Goal: Information Seeking & Learning: Learn about a topic

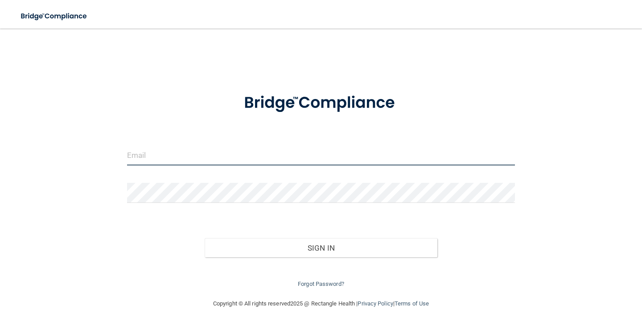
click at [181, 155] on input "email" at bounding box center [321, 155] width 388 height 20
type input "[EMAIL_ADDRESS][DOMAIN_NAME]"
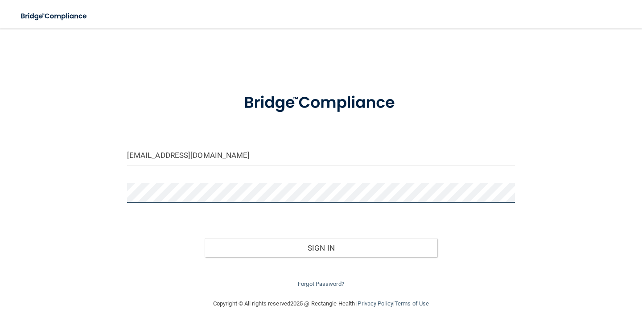
click at [205, 238] on button "Sign In" at bounding box center [321, 248] width 233 height 20
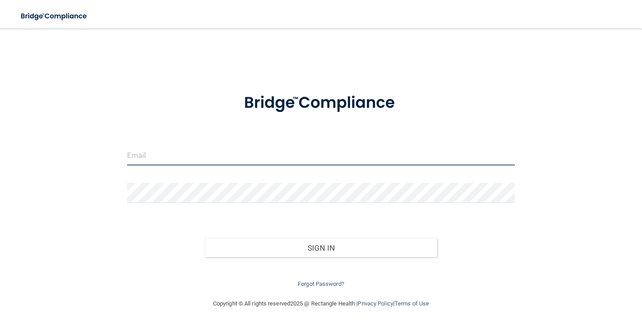
click at [165, 150] on input "email" at bounding box center [321, 155] width 388 height 20
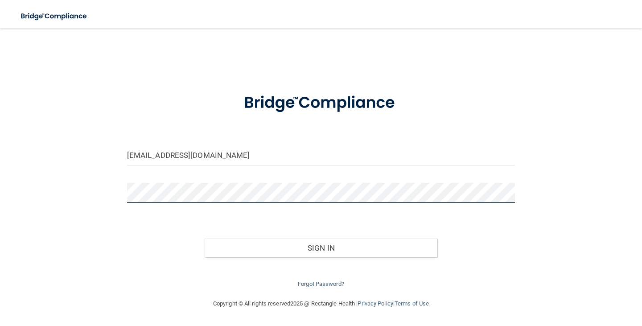
click at [205, 238] on button "Sign In" at bounding box center [321, 248] width 233 height 20
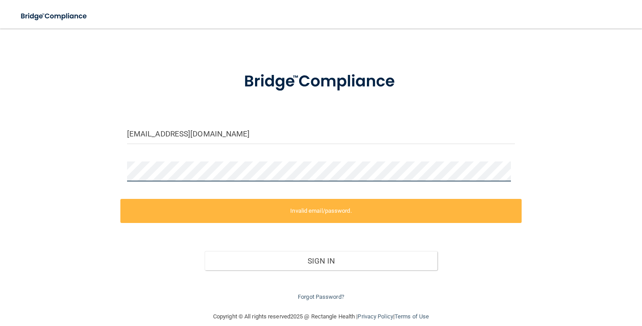
scroll to position [33, 0]
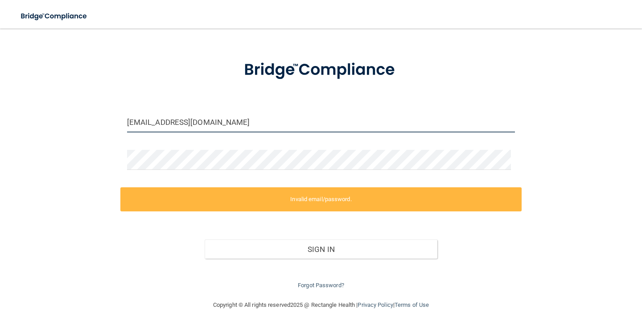
drag, startPoint x: 144, startPoint y: 122, endPoint x: 100, endPoint y: 116, distance: 44.6
click at [98, 118] on div "office@hunterellisdental.com Invalid email/password. You don't have permission …" at bounding box center [321, 147] width 606 height 286
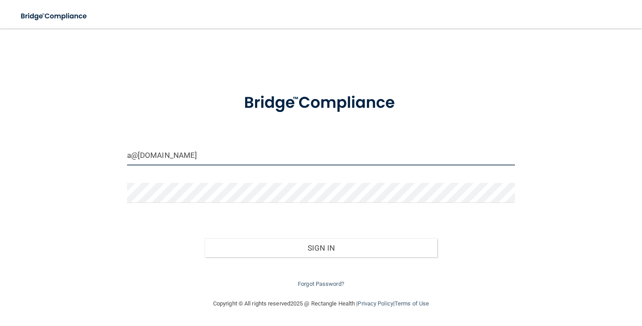
scroll to position [0, 0]
type input "admin@hunterellisdental.com"
click at [205, 238] on button "Sign In" at bounding box center [321, 248] width 233 height 20
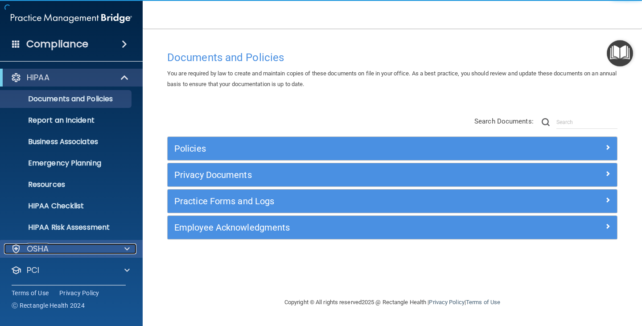
click at [49, 244] on p "OSHA" at bounding box center [38, 248] width 22 height 11
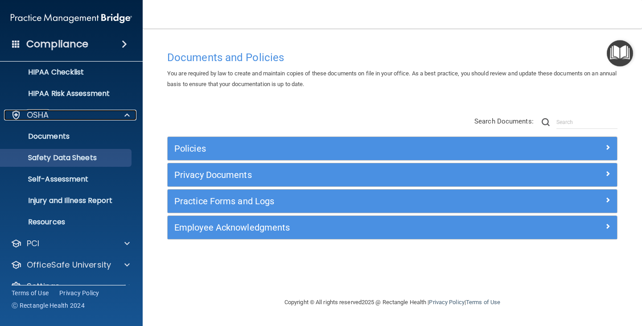
scroll to position [151, 0]
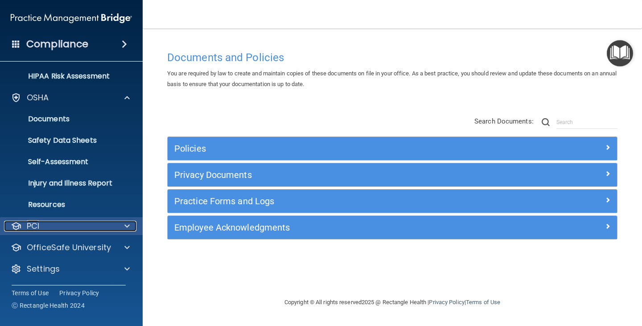
click at [121, 224] on div at bounding box center [126, 226] width 22 height 11
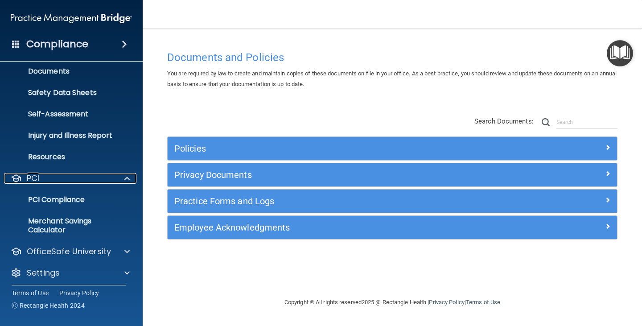
scroll to position [203, 0]
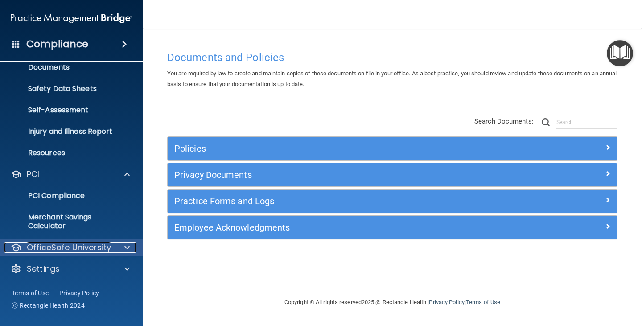
click at [129, 245] on span at bounding box center [126, 247] width 5 height 11
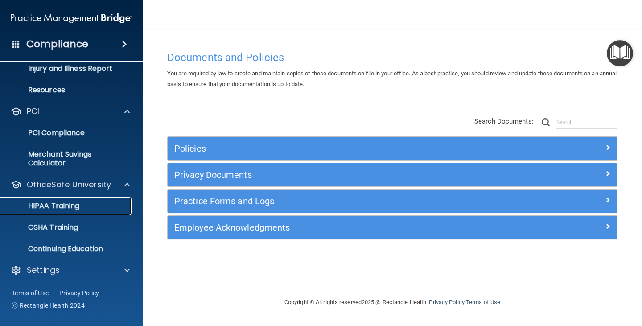
click at [58, 202] on p "HIPAA Training" at bounding box center [43, 206] width 74 height 9
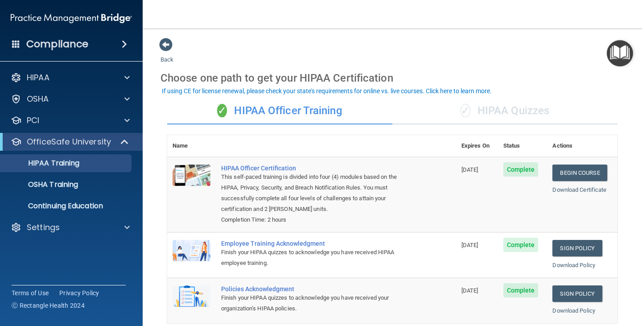
click at [503, 105] on div "✓ HIPAA Quizzes" at bounding box center [504, 111] width 225 height 27
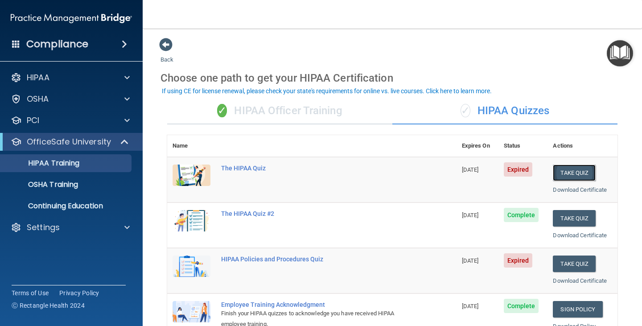
click at [572, 174] on button "Take Quiz" at bounding box center [574, 173] width 43 height 16
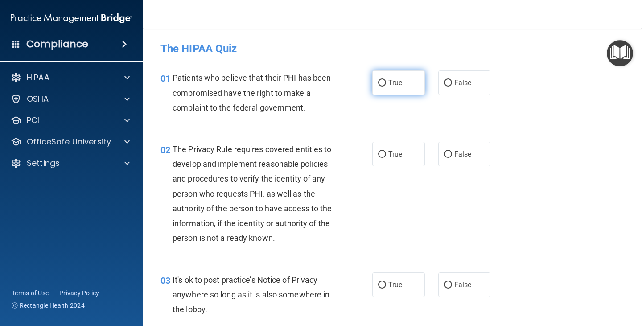
click at [389, 80] on span "True" at bounding box center [395, 82] width 14 height 8
click at [386, 80] on input "True" at bounding box center [382, 83] width 8 height 7
radio input "true"
click at [375, 150] on label "True" at bounding box center [398, 154] width 53 height 25
click at [378, 151] on input "True" at bounding box center [382, 154] width 8 height 7
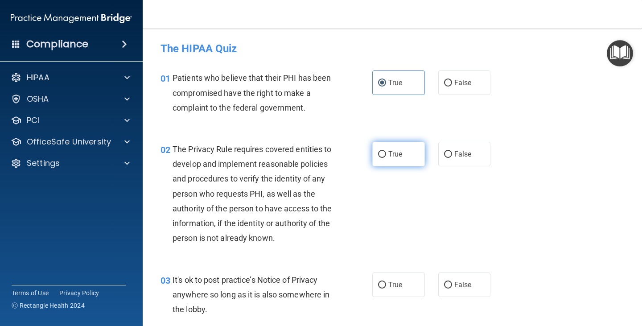
radio input "true"
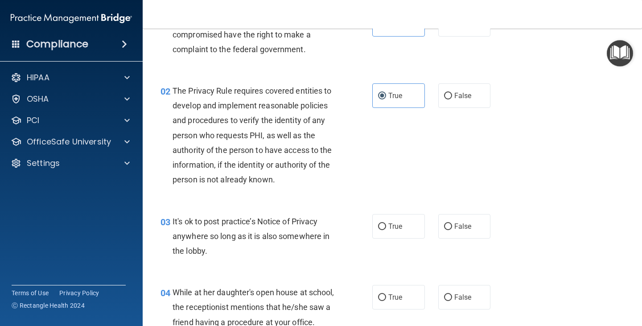
scroll to position [89, 0]
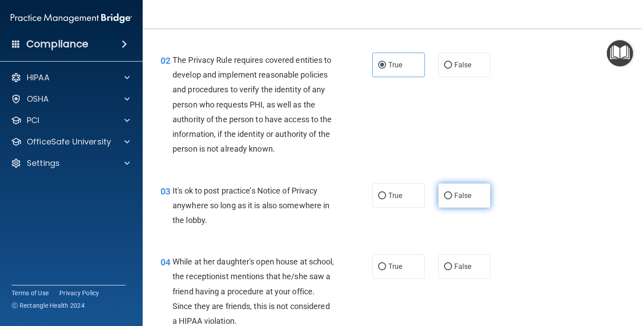
click at [454, 199] on span "False" at bounding box center [462, 195] width 17 height 8
click at [452, 199] on input "False" at bounding box center [448, 196] width 8 height 7
radio input "true"
click at [454, 265] on span "False" at bounding box center [462, 266] width 17 height 8
click at [452, 265] on input "False" at bounding box center [448, 266] width 8 height 7
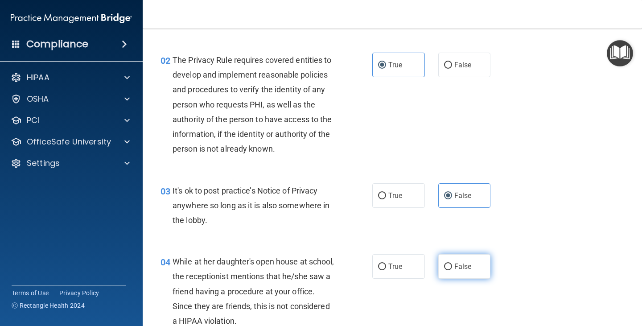
radio input "true"
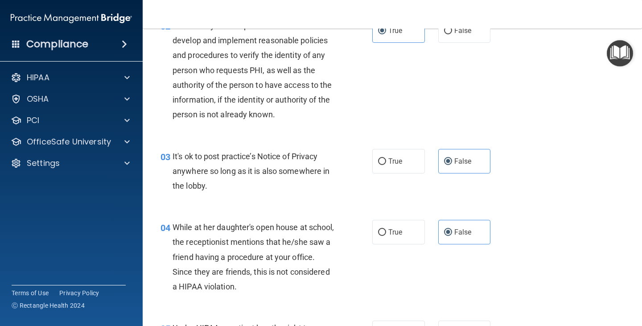
scroll to position [178, 0]
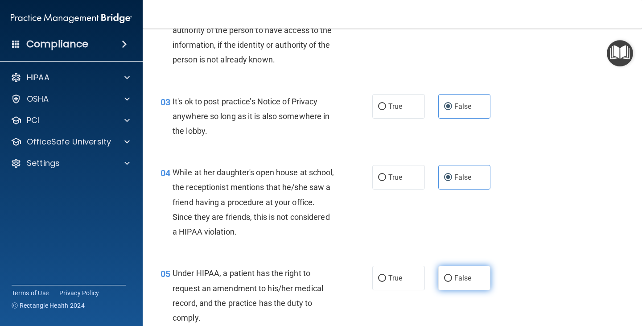
click at [458, 275] on span "False" at bounding box center [462, 278] width 17 height 8
click at [452, 275] on input "False" at bounding box center [448, 278] width 8 height 7
radio input "true"
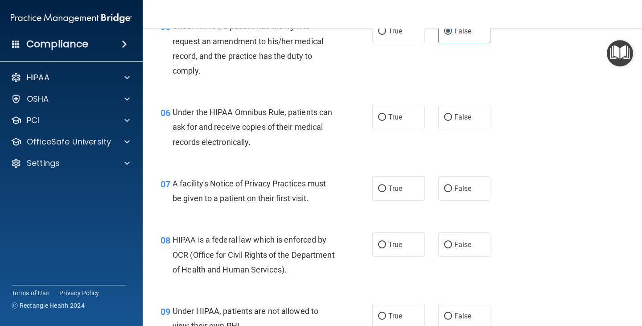
scroll to position [446, 0]
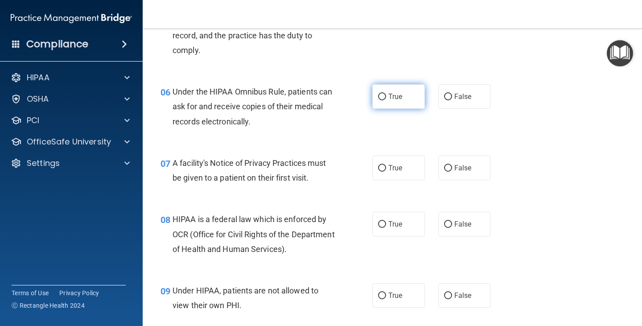
click at [390, 96] on span "True" at bounding box center [395, 96] width 14 height 8
click at [386, 96] on input "True" at bounding box center [382, 97] width 8 height 7
radio input "true"
click at [406, 165] on label "True" at bounding box center [398, 168] width 53 height 25
click at [386, 165] on input "True" at bounding box center [382, 168] width 8 height 7
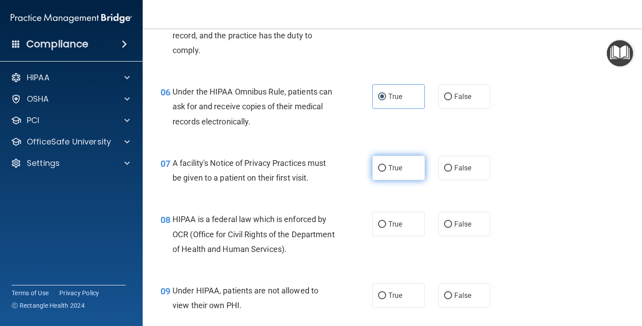
radio input "true"
click at [391, 223] on span "True" at bounding box center [395, 224] width 14 height 8
click at [386, 223] on input "True" at bounding box center [382, 224] width 8 height 7
radio input "true"
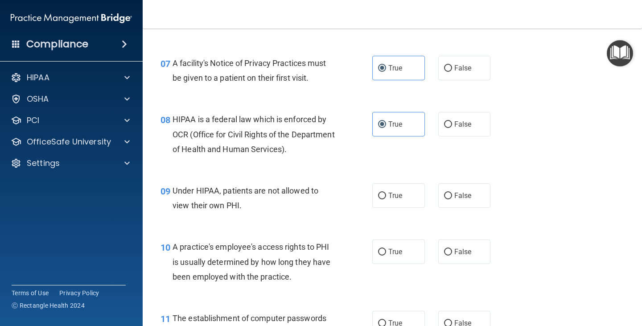
scroll to position [580, 0]
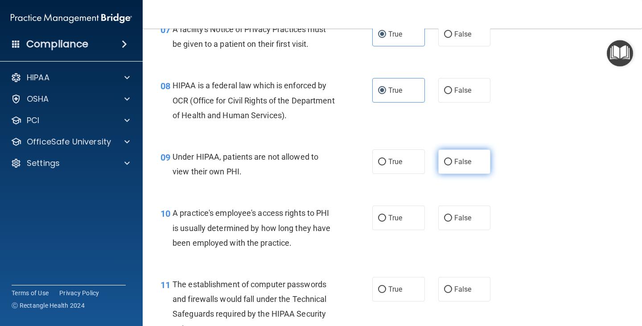
click at [447, 163] on input "False" at bounding box center [448, 162] width 8 height 7
radio input "true"
click at [444, 220] on input "False" at bounding box center [448, 218] width 8 height 7
radio input "true"
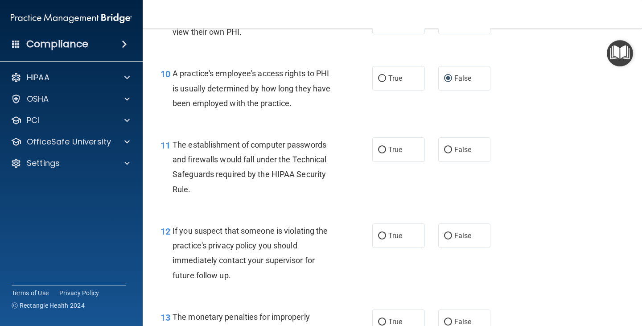
scroll to position [802, 0]
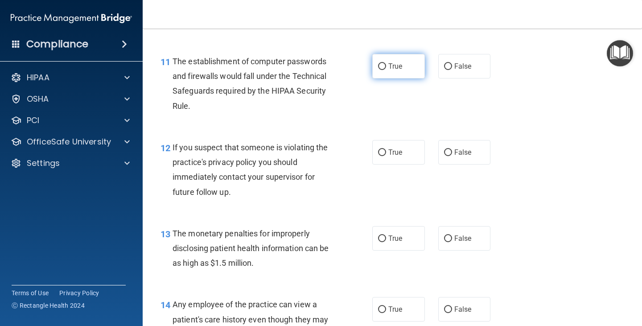
click at [397, 61] on label "True" at bounding box center [398, 66] width 53 height 25
click at [386, 63] on input "True" at bounding box center [382, 66] width 8 height 7
radio input "true"
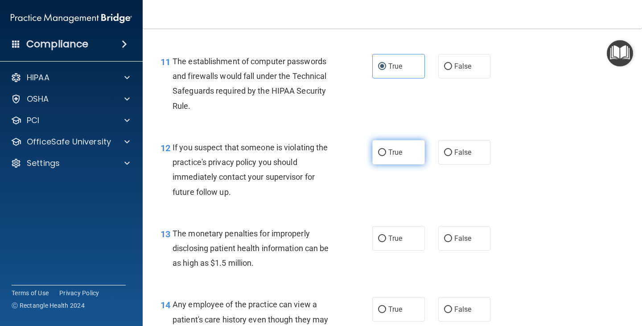
click at [395, 151] on span "True" at bounding box center [395, 152] width 14 height 8
click at [386, 151] on input "True" at bounding box center [382, 152] width 8 height 7
radio input "true"
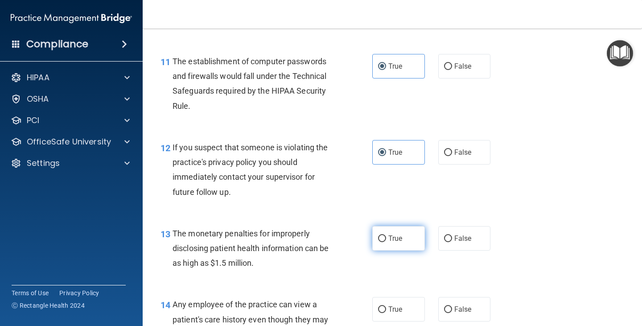
click at [392, 236] on span "True" at bounding box center [395, 238] width 14 height 8
click at [386, 236] on input "True" at bounding box center [382, 238] width 8 height 7
radio input "true"
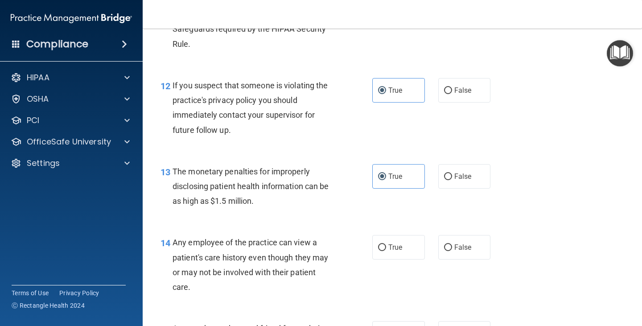
scroll to position [892, 0]
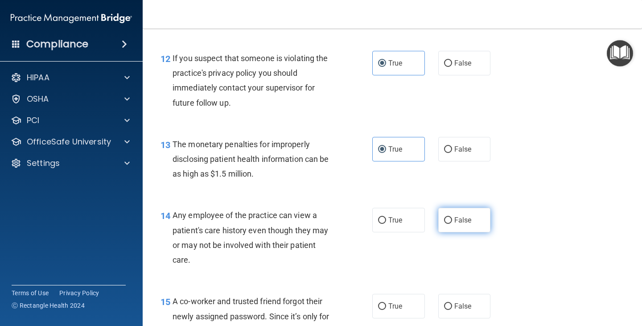
click at [457, 218] on span "False" at bounding box center [462, 220] width 17 height 8
click at [452, 218] on input "False" at bounding box center [448, 220] width 8 height 7
radio input "true"
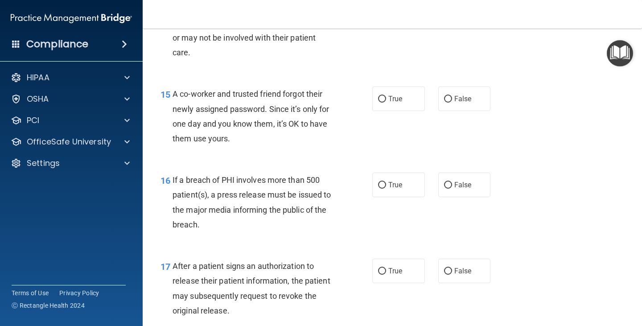
scroll to position [1115, 0]
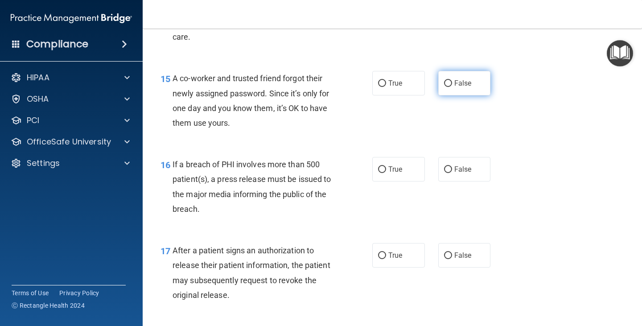
click at [454, 86] on span "False" at bounding box center [462, 83] width 17 height 8
click at [451, 86] on input "False" at bounding box center [448, 83] width 8 height 7
radio input "true"
click at [394, 169] on span "True" at bounding box center [395, 169] width 14 height 8
click at [386, 169] on input "True" at bounding box center [382, 169] width 8 height 7
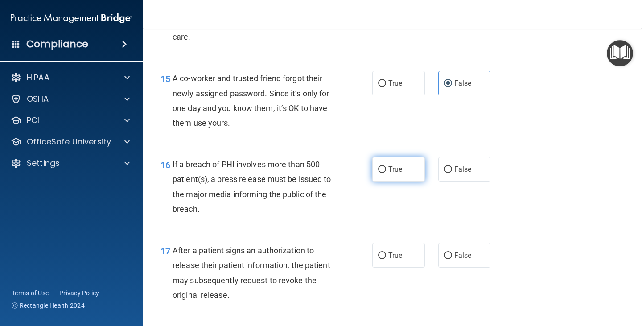
radio input "true"
click at [393, 256] on span "True" at bounding box center [395, 255] width 14 height 8
click at [386, 256] on input "True" at bounding box center [382, 255] width 8 height 7
radio input "true"
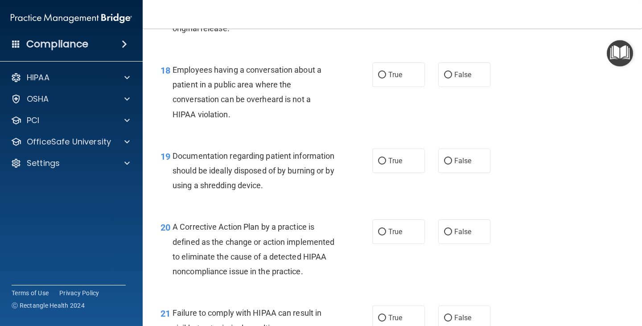
scroll to position [1382, 0]
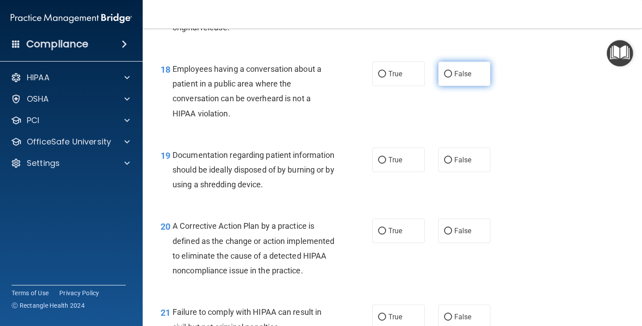
click at [444, 66] on label "False" at bounding box center [464, 74] width 53 height 25
click at [444, 71] on input "False" at bounding box center [448, 74] width 8 height 7
radio input "true"
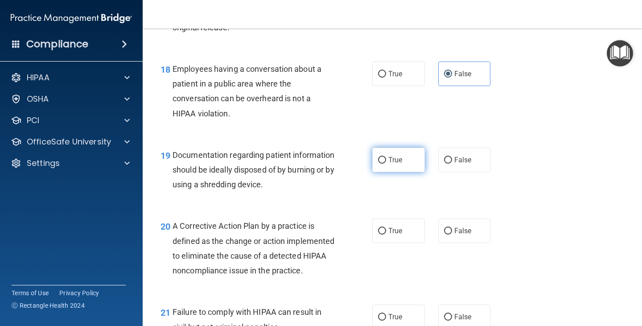
click at [390, 164] on label "True" at bounding box center [398, 160] width 53 height 25
click at [386, 164] on input "True" at bounding box center [382, 160] width 8 height 7
radio input "true"
click at [393, 244] on div "20 A Corrective Action Plan by a practice is defined as the change or action im…" at bounding box center [392, 250] width 477 height 86
click at [391, 236] on label "True" at bounding box center [398, 230] width 53 height 25
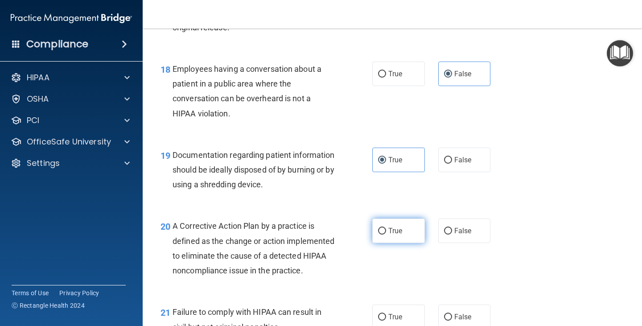
click at [386, 234] on input "True" at bounding box center [382, 231] width 8 height 7
radio input "true"
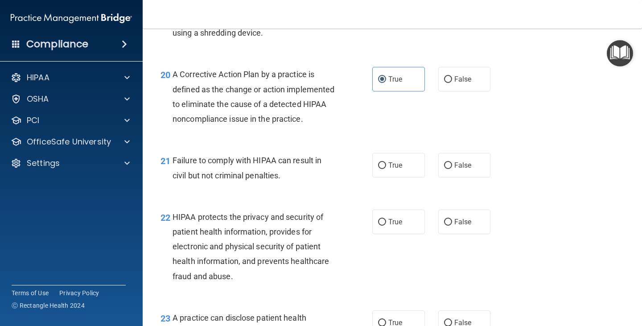
scroll to position [1560, 0]
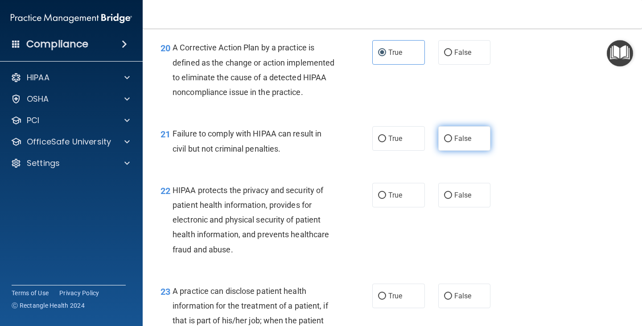
click at [455, 151] on label "False" at bounding box center [464, 138] width 53 height 25
click at [452, 142] on input "False" at bounding box center [448, 139] width 8 height 7
radio input "true"
click at [387, 207] on label "True" at bounding box center [398, 195] width 53 height 25
click at [386, 199] on input "True" at bounding box center [382, 195] width 8 height 7
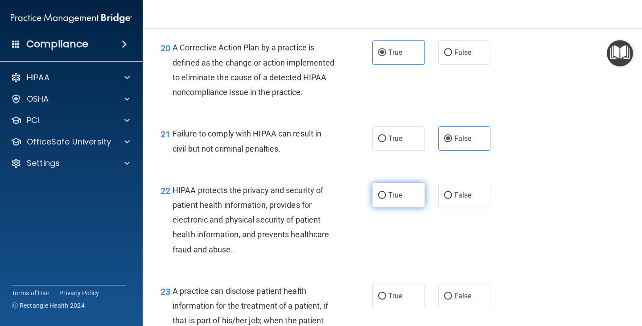
radio input "true"
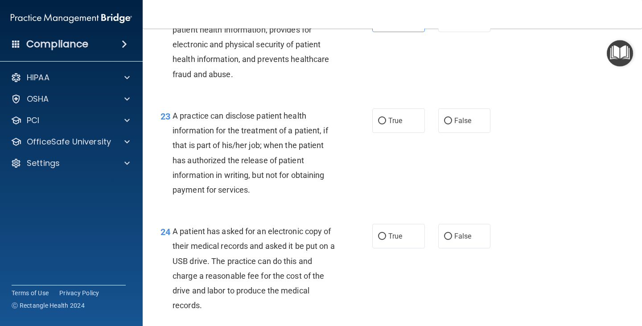
scroll to position [1739, 0]
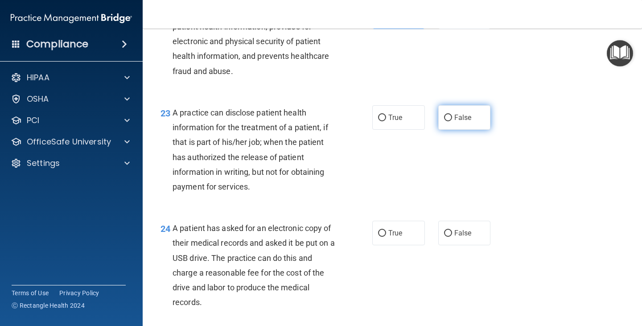
click at [466, 122] on span "False" at bounding box center [462, 117] width 17 height 8
click at [452, 121] on input "False" at bounding box center [448, 118] width 8 height 7
radio input "true"
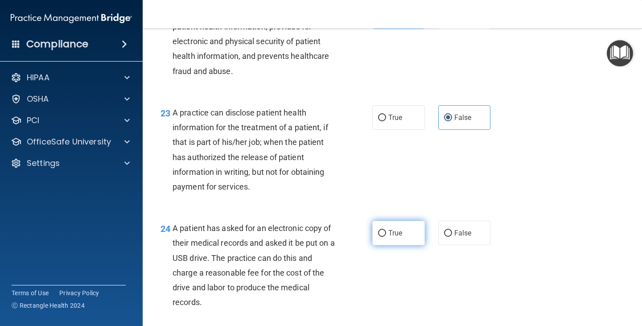
click at [390, 237] on span "True" at bounding box center [395, 233] width 14 height 8
click at [386, 237] on input "True" at bounding box center [382, 233] width 8 height 7
radio input "true"
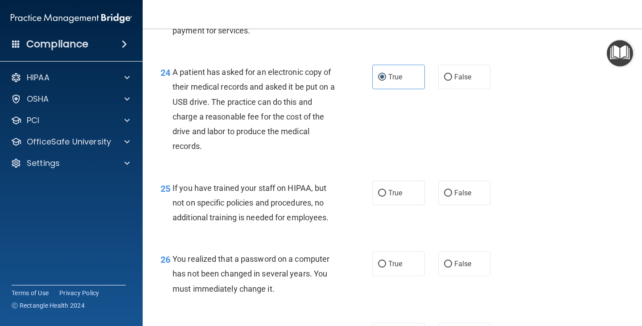
scroll to position [1917, 0]
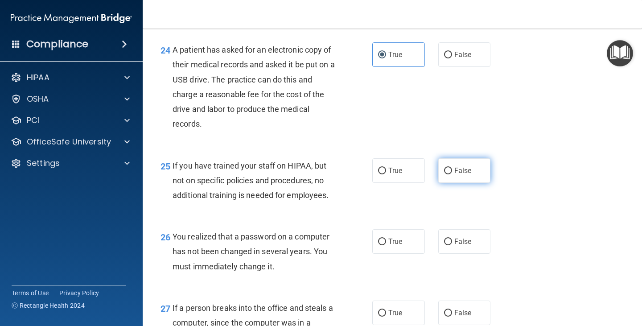
click at [454, 175] on span "False" at bounding box center [462, 170] width 17 height 8
click at [452, 174] on input "False" at bounding box center [448, 171] width 8 height 7
radio input "true"
click at [405, 252] on label "True" at bounding box center [398, 241] width 53 height 25
click at [386, 245] on input "True" at bounding box center [382, 242] width 8 height 7
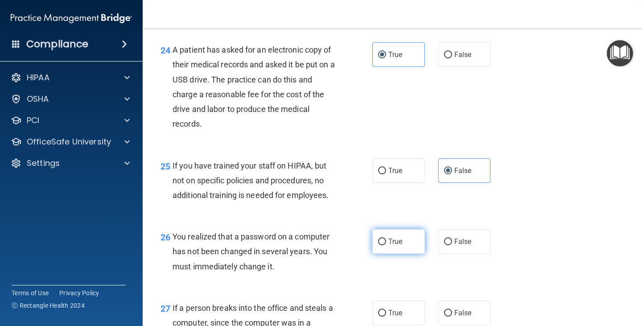
radio input "true"
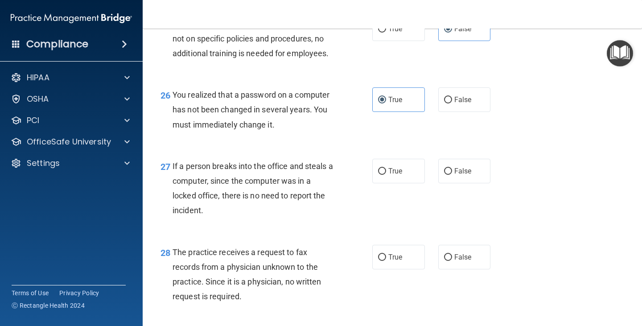
scroll to position [2095, 0]
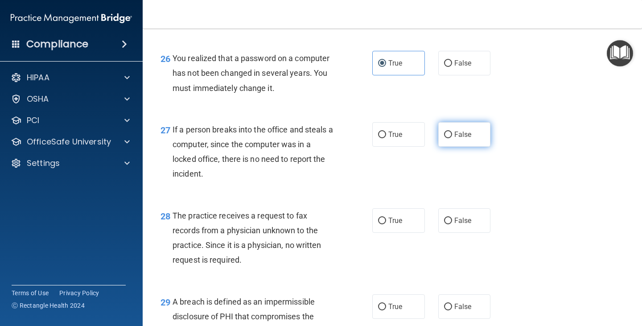
click at [463, 139] on span "False" at bounding box center [462, 134] width 17 height 8
click at [452, 138] on input "False" at bounding box center [448, 135] width 8 height 7
radio input "true"
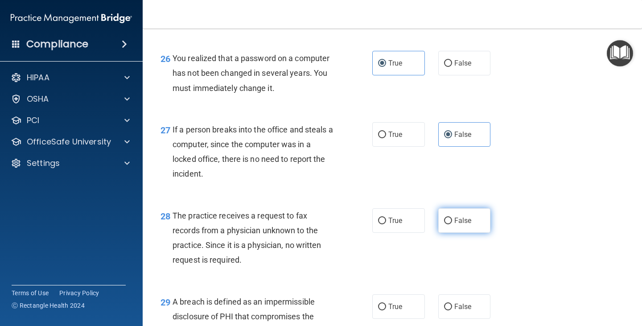
click at [457, 225] on span "False" at bounding box center [462, 220] width 17 height 8
click at [452, 224] on input "False" at bounding box center [448, 221] width 8 height 7
radio input "true"
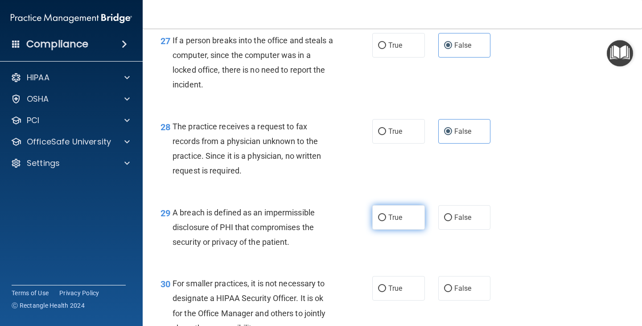
click at [391, 222] on span "True" at bounding box center [395, 217] width 14 height 8
click at [386, 221] on input "True" at bounding box center [382, 217] width 8 height 7
radio input "true"
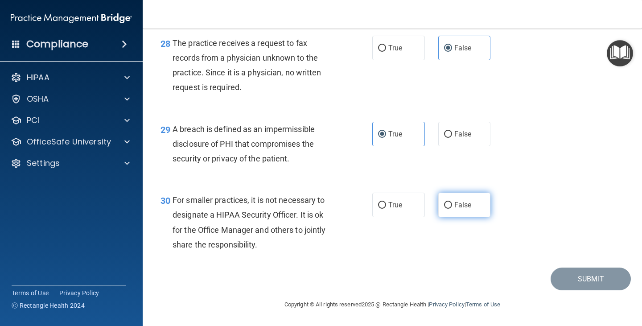
click at [457, 209] on span "False" at bounding box center [462, 205] width 17 height 8
click at [452, 209] on input "False" at bounding box center [448, 205] width 8 height 7
radio input "true"
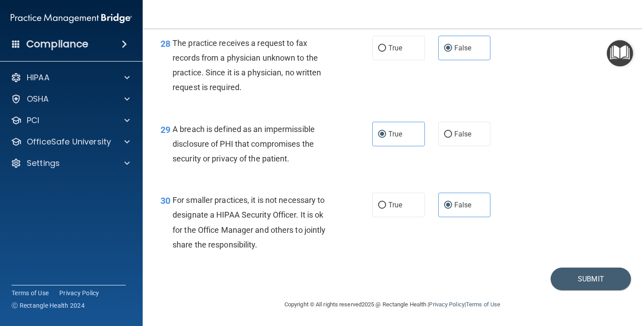
scroll to position [2283, 0]
click at [582, 275] on button "Submit" at bounding box center [591, 278] width 80 height 23
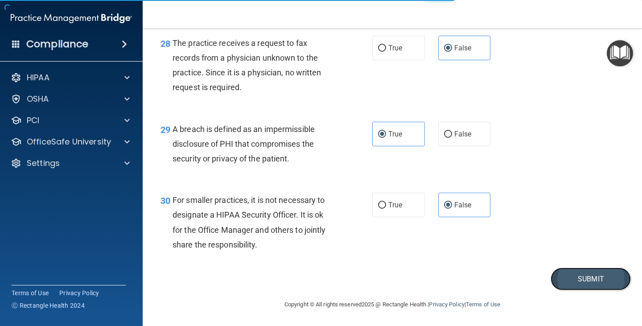
click at [564, 278] on button "Submit" at bounding box center [591, 278] width 80 height 23
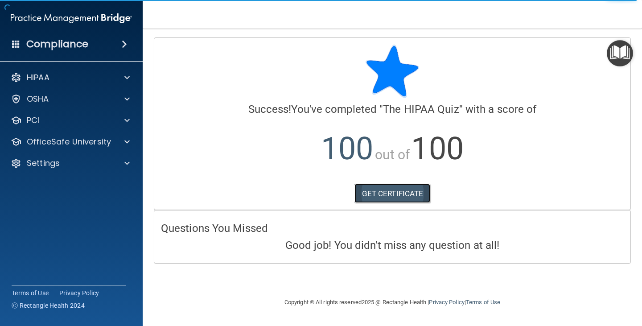
click at [387, 199] on link "GET CERTIFICATE" at bounding box center [392, 194] width 76 height 20
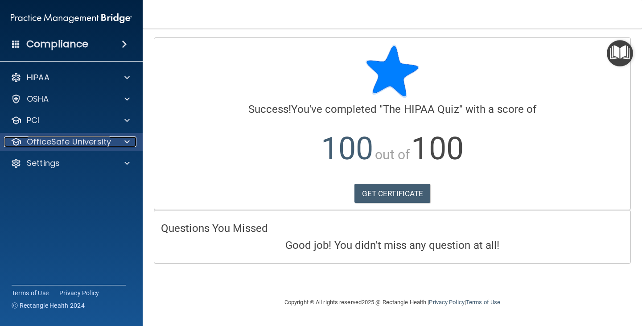
click at [129, 143] on span at bounding box center [126, 141] width 5 height 11
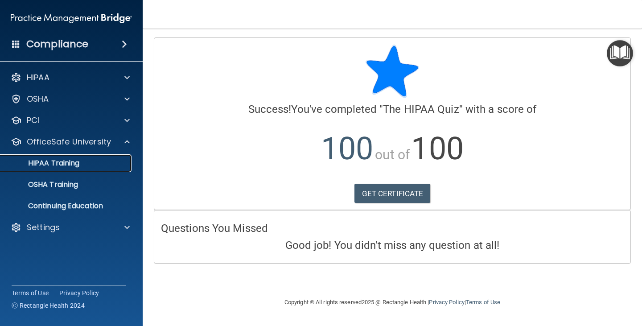
click at [64, 164] on p "HIPAA Training" at bounding box center [43, 163] width 74 height 9
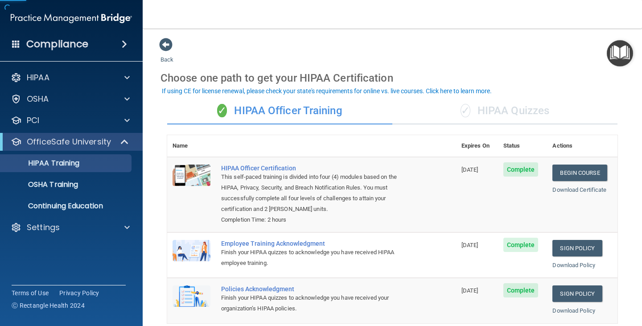
click at [536, 111] on div "✓ HIPAA Quizzes" at bounding box center [504, 111] width 225 height 27
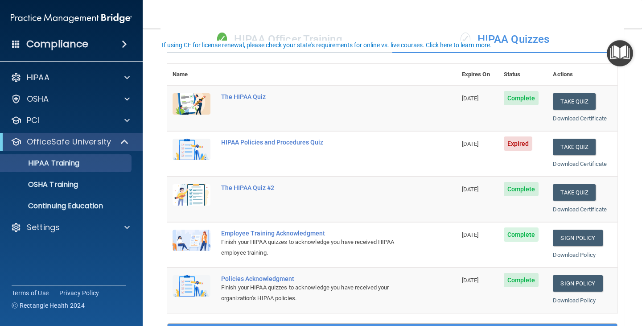
scroll to position [89, 0]
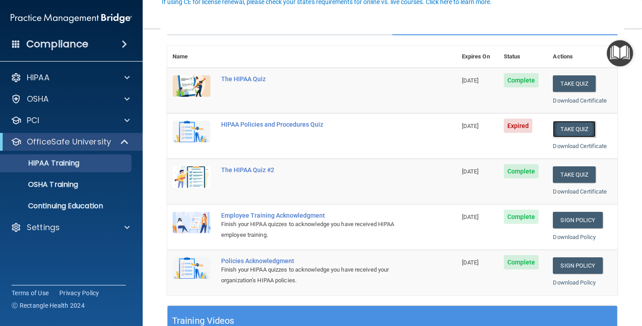
click at [570, 130] on button "Take Quiz" at bounding box center [574, 129] width 43 height 16
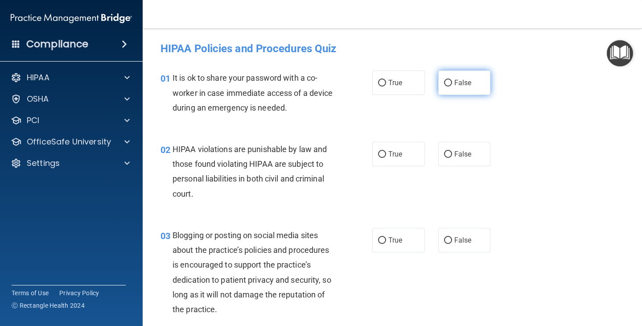
click at [450, 78] on label "False" at bounding box center [464, 82] width 53 height 25
click at [450, 80] on input "False" at bounding box center [448, 83] width 8 height 7
radio input "true"
click at [385, 148] on label "True" at bounding box center [398, 154] width 53 height 25
click at [385, 151] on input "True" at bounding box center [382, 154] width 8 height 7
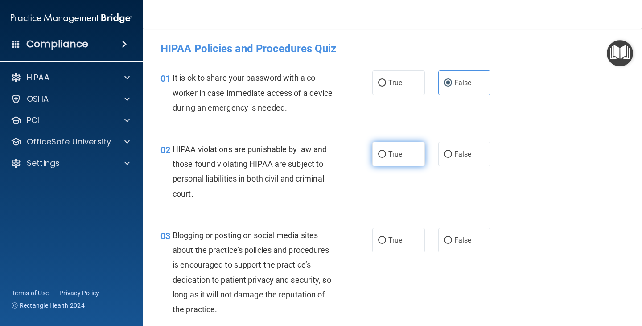
radio input "true"
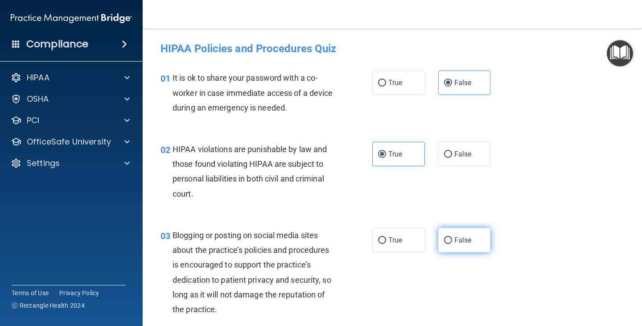
click at [468, 236] on label "False" at bounding box center [464, 240] width 53 height 25
click at [452, 237] on input "False" at bounding box center [448, 240] width 8 height 7
radio input "true"
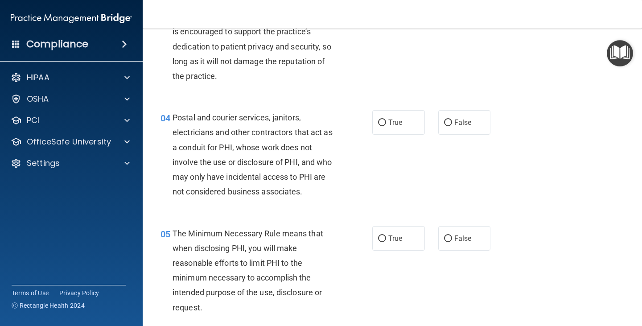
scroll to position [267, 0]
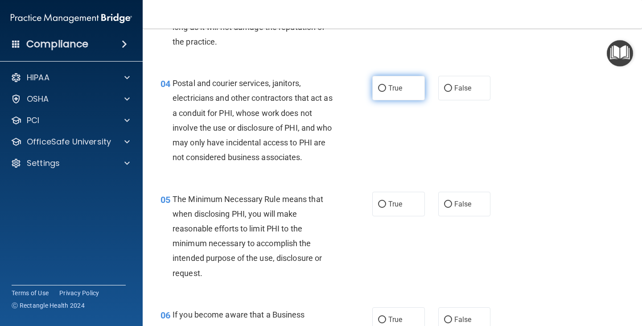
click at [396, 83] on label "True" at bounding box center [398, 88] width 53 height 25
click at [386, 85] on input "True" at bounding box center [382, 88] width 8 height 7
radio input "true"
click at [392, 214] on label "True" at bounding box center [398, 204] width 53 height 25
click at [386, 208] on input "True" at bounding box center [382, 204] width 8 height 7
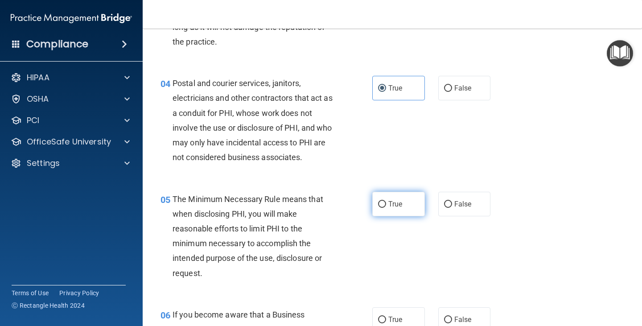
radio input "true"
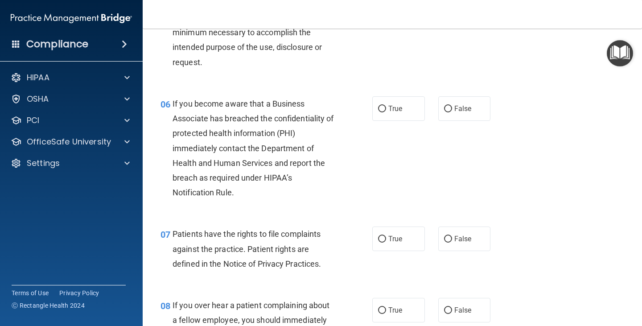
scroll to position [535, 0]
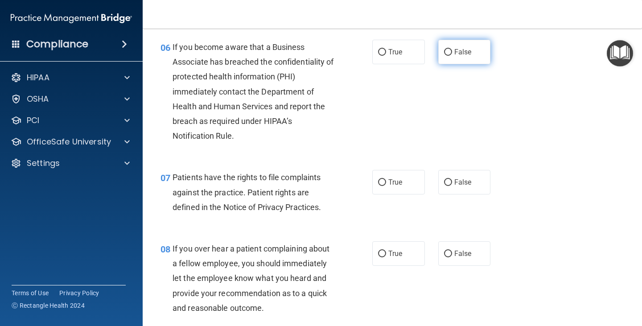
click at [462, 61] on label "False" at bounding box center [464, 52] width 53 height 25
click at [452, 56] on input "False" at bounding box center [448, 52] width 8 height 7
radio input "true"
click at [386, 189] on label "True" at bounding box center [398, 182] width 53 height 25
click at [386, 186] on input "True" at bounding box center [382, 182] width 8 height 7
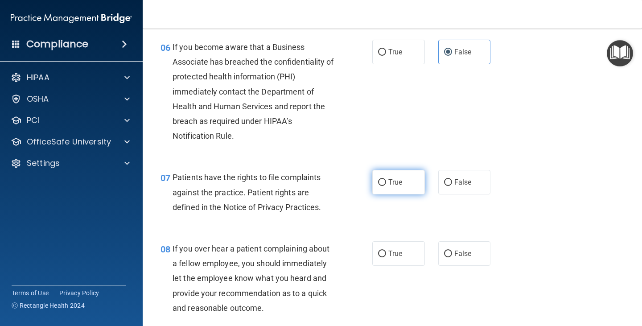
radio input "true"
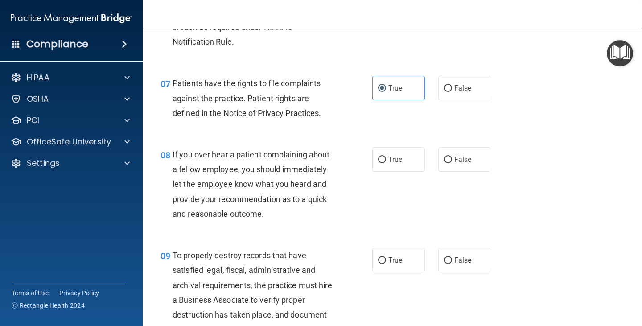
scroll to position [713, 0]
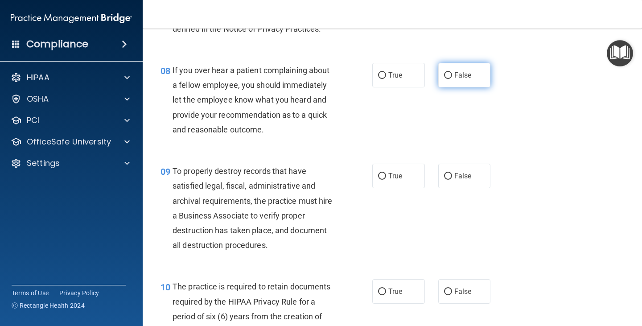
click at [447, 81] on label "False" at bounding box center [464, 75] width 53 height 25
click at [447, 79] on input "False" at bounding box center [448, 75] width 8 height 7
radio input "true"
click at [460, 173] on span "False" at bounding box center [462, 176] width 17 height 8
click at [452, 173] on input "False" at bounding box center [448, 176] width 8 height 7
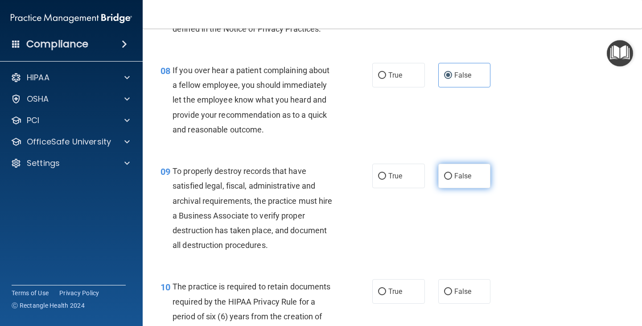
radio input "true"
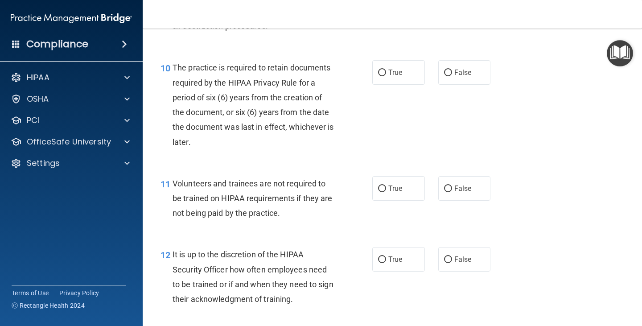
scroll to position [936, 0]
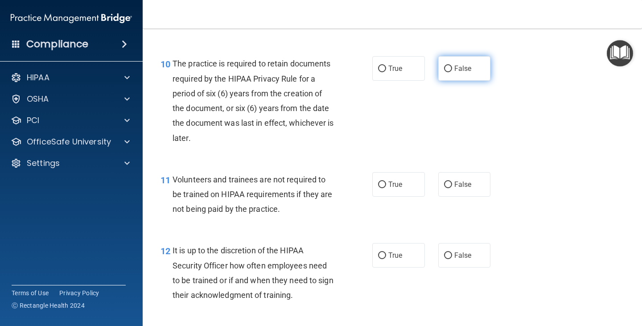
click at [455, 62] on label "False" at bounding box center [464, 68] width 53 height 25
click at [452, 66] on input "False" at bounding box center [448, 69] width 8 height 7
radio input "true"
click at [445, 179] on label "False" at bounding box center [464, 184] width 53 height 25
click at [445, 181] on input "False" at bounding box center [448, 184] width 8 height 7
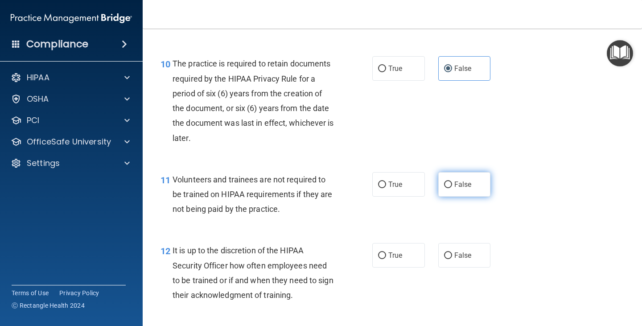
radio input "true"
click at [394, 253] on span "True" at bounding box center [395, 255] width 14 height 8
click at [386, 253] on input "True" at bounding box center [382, 255] width 8 height 7
radio input "true"
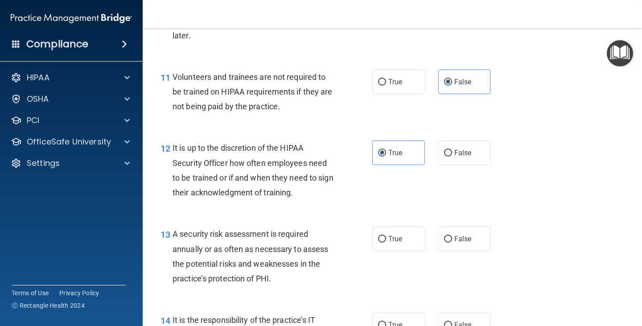
scroll to position [1070, 0]
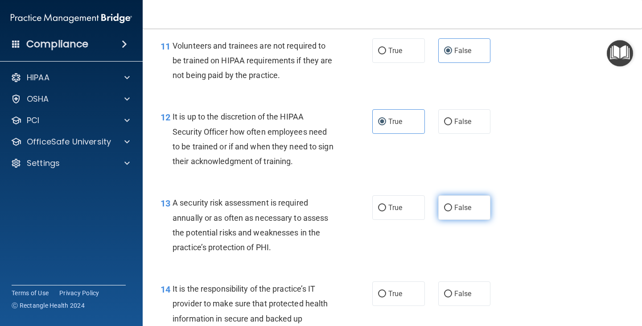
click at [457, 212] on label "False" at bounding box center [464, 207] width 53 height 25
click at [452, 211] on input "False" at bounding box center [448, 208] width 8 height 7
radio input "true"
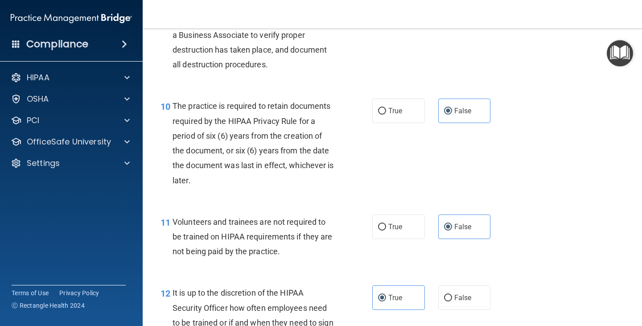
scroll to position [892, 0]
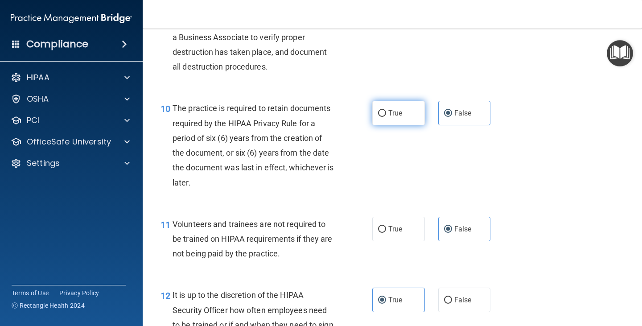
click at [400, 112] on label "True" at bounding box center [398, 113] width 53 height 25
click at [386, 112] on input "True" at bounding box center [382, 113] width 8 height 7
radio input "true"
radio input "false"
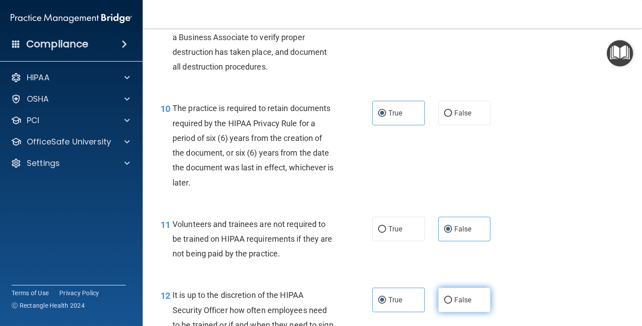
click at [472, 306] on label "False" at bounding box center [464, 300] width 53 height 25
click at [452, 304] on input "False" at bounding box center [448, 300] width 8 height 7
radio input "true"
radio input "false"
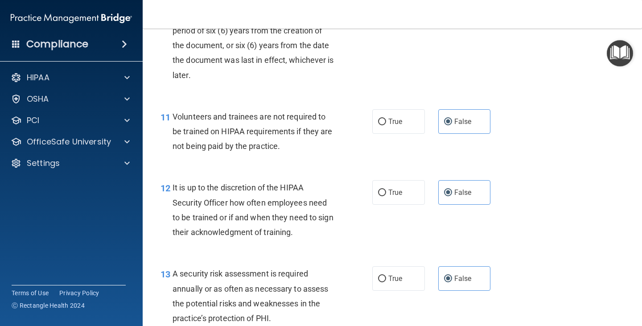
scroll to position [1025, 0]
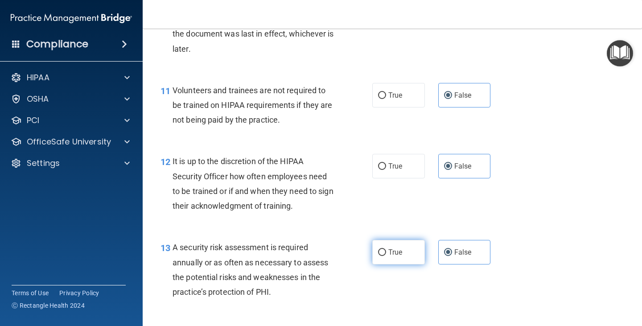
click at [389, 259] on label "True" at bounding box center [398, 252] width 53 height 25
click at [386, 256] on input "True" at bounding box center [382, 252] width 8 height 7
radio input "true"
radio input "false"
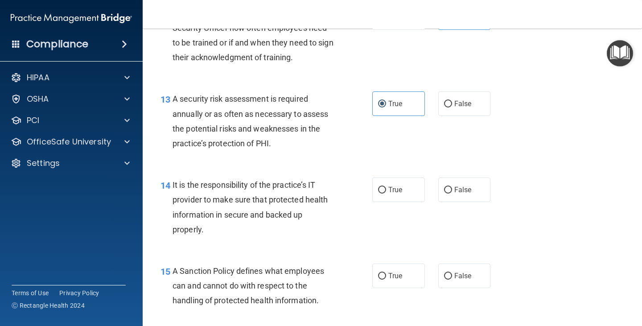
scroll to position [1204, 0]
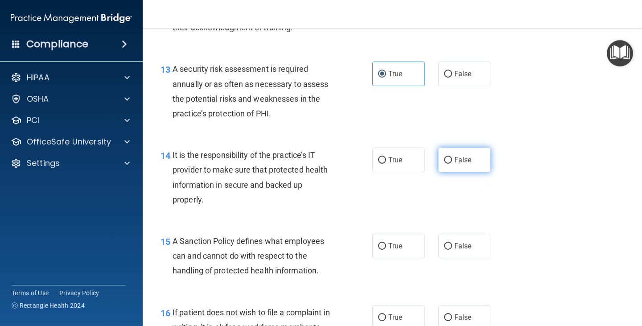
click at [459, 159] on span "False" at bounding box center [462, 160] width 17 height 8
click at [452, 159] on input "False" at bounding box center [448, 160] width 8 height 7
radio input "true"
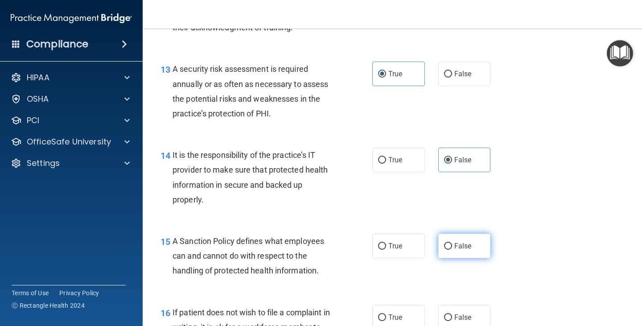
click at [456, 245] on span "False" at bounding box center [462, 246] width 17 height 8
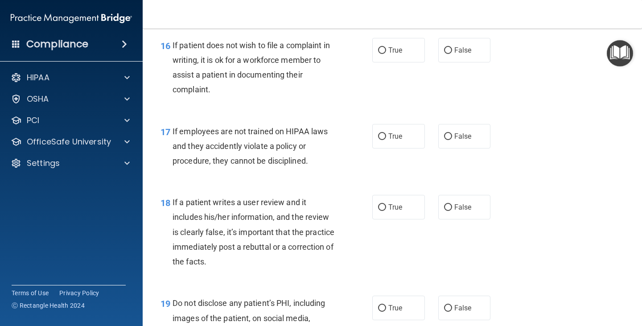
scroll to position [1471, 0]
click at [383, 43] on label "True" at bounding box center [398, 49] width 53 height 25
click at [383, 47] on input "True" at bounding box center [382, 50] width 8 height 7
radio input "true"
click at [468, 143] on label "False" at bounding box center [464, 135] width 53 height 25
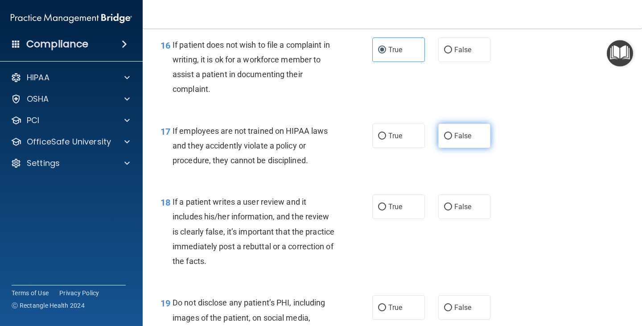
click at [452, 140] on input "False" at bounding box center [448, 136] width 8 height 7
radio input "true"
click at [461, 203] on span "False" at bounding box center [462, 206] width 17 height 8
click at [452, 204] on input "False" at bounding box center [448, 207] width 8 height 7
radio input "true"
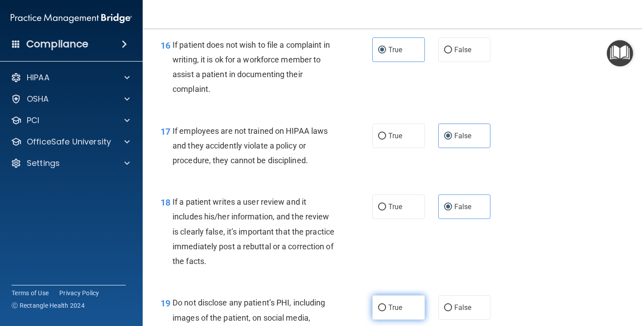
click at [388, 310] on span "True" at bounding box center [395, 307] width 14 height 8
click at [386, 310] on input "True" at bounding box center [382, 307] width 8 height 7
radio input "true"
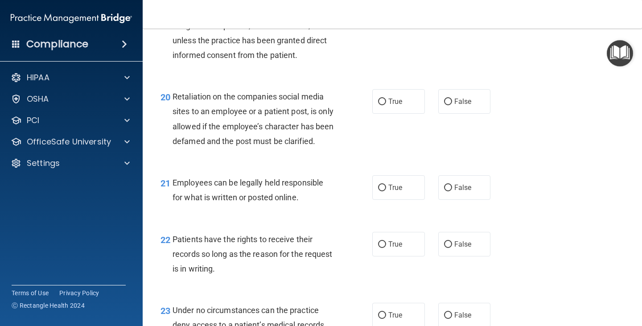
scroll to position [1783, 0]
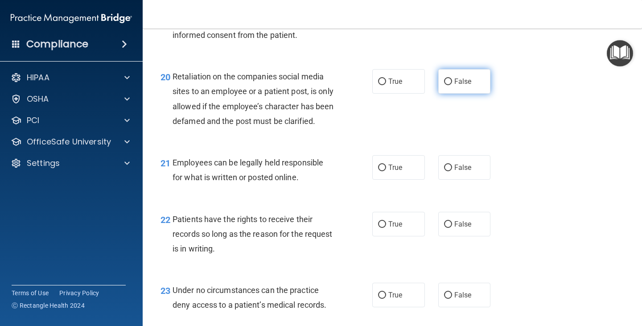
click at [454, 76] on label "False" at bounding box center [464, 81] width 53 height 25
click at [452, 78] on input "False" at bounding box center [448, 81] width 8 height 7
radio input "true"
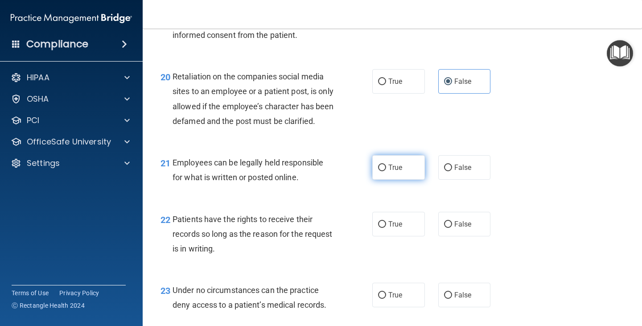
click at [400, 180] on label "True" at bounding box center [398, 167] width 53 height 25
click at [386, 171] on input "True" at bounding box center [382, 168] width 8 height 7
radio input "true"
click at [449, 234] on label "False" at bounding box center [464, 224] width 53 height 25
click at [449, 228] on input "False" at bounding box center [448, 224] width 8 height 7
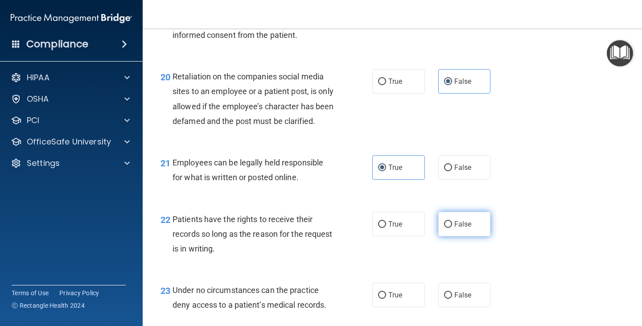
radio input "true"
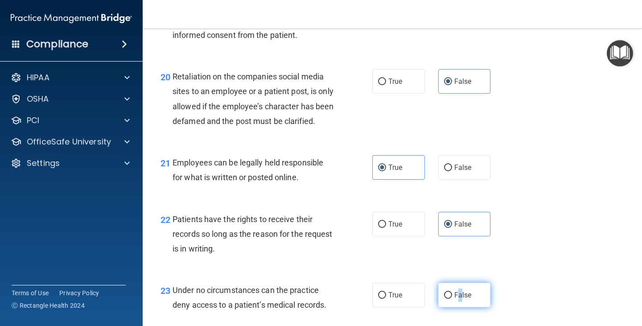
drag, startPoint x: 456, startPoint y: 303, endPoint x: 461, endPoint y: 302, distance: 5.4
click at [456, 303] on label "False" at bounding box center [464, 295] width 53 height 25
click at [444, 299] on input "False" at bounding box center [448, 295] width 8 height 7
radio input "true"
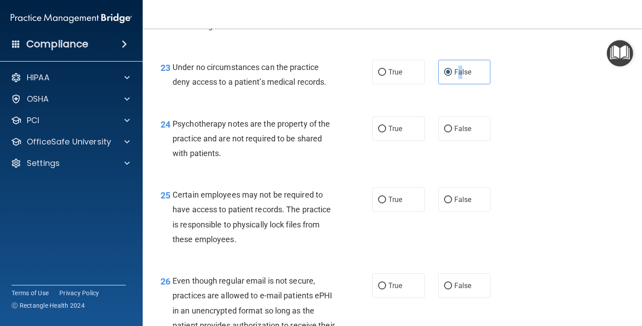
scroll to position [2051, 0]
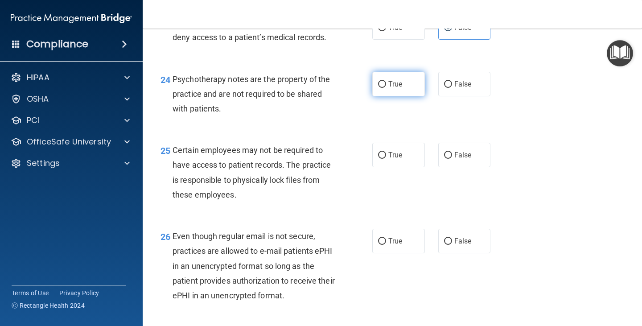
click at [394, 88] on span "True" at bounding box center [395, 84] width 14 height 8
click at [386, 88] on input "True" at bounding box center [382, 84] width 8 height 7
radio input "true"
click at [397, 159] on span "True" at bounding box center [395, 155] width 14 height 8
click at [386, 159] on input "True" at bounding box center [382, 155] width 8 height 7
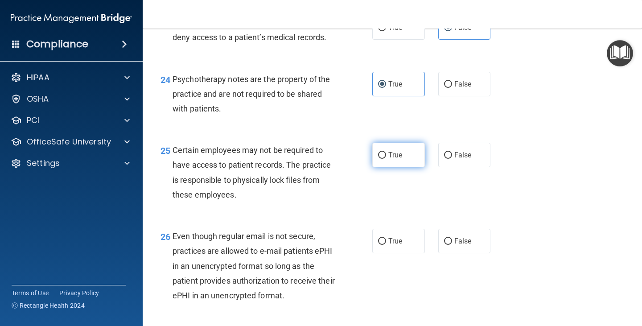
radio input "true"
click at [389, 245] on span "True" at bounding box center [395, 241] width 14 height 8
click at [386, 245] on input "True" at bounding box center [382, 241] width 8 height 7
radio input "true"
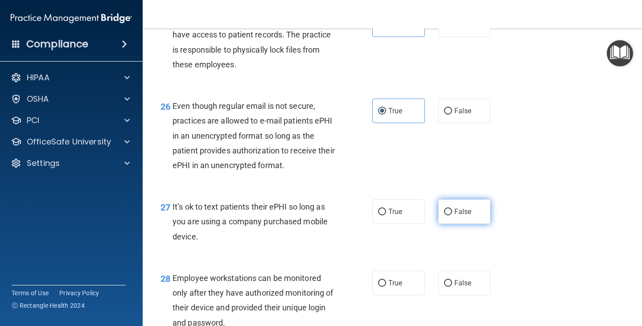
scroll to position [2184, 0]
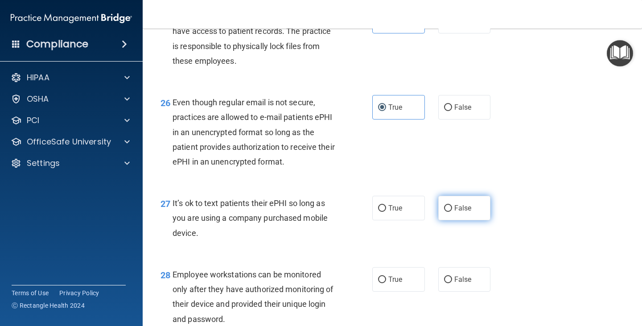
click at [465, 220] on label "False" at bounding box center [464, 208] width 53 height 25
click at [452, 212] on input "False" at bounding box center [448, 208] width 8 height 7
radio input "true"
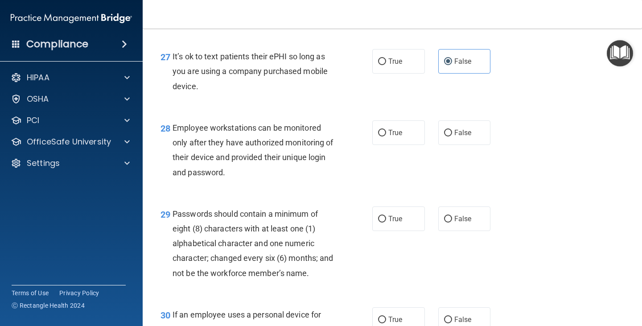
scroll to position [2363, 0]
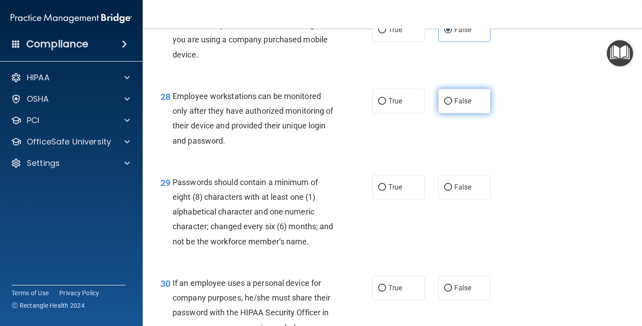
click at [466, 105] on span "False" at bounding box center [462, 101] width 17 height 8
click at [452, 105] on input "False" at bounding box center [448, 101] width 8 height 7
radio input "true"
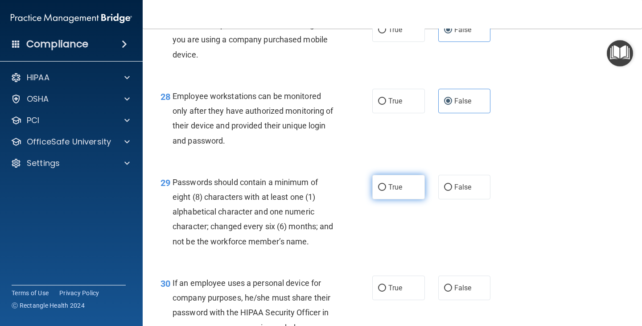
click at [401, 199] on label "True" at bounding box center [398, 187] width 53 height 25
click at [386, 191] on input "True" at bounding box center [382, 187] width 8 height 7
radio input "true"
click at [464, 292] on span "False" at bounding box center [462, 288] width 17 height 8
click at [452, 292] on input "False" at bounding box center [448, 288] width 8 height 7
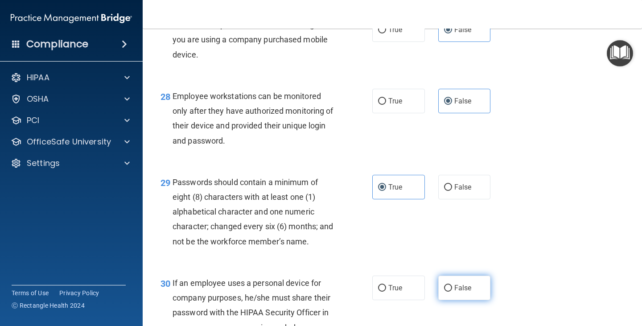
radio input "true"
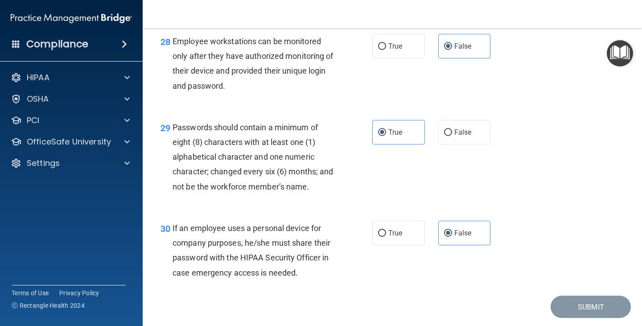
scroll to position [2460, 0]
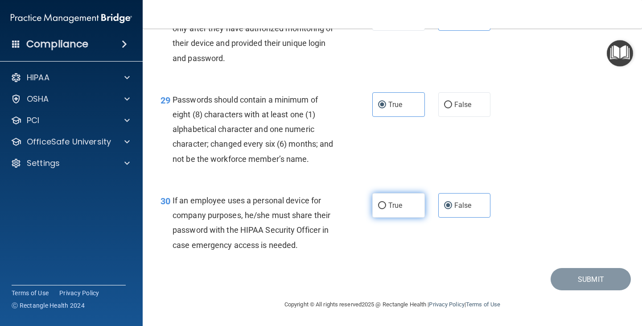
click at [392, 198] on label "True" at bounding box center [398, 205] width 53 height 25
click at [386, 202] on input "True" at bounding box center [382, 205] width 8 height 7
radio input "true"
click at [457, 206] on span "False" at bounding box center [462, 205] width 17 height 8
click at [452, 206] on input "False" at bounding box center [448, 205] width 8 height 7
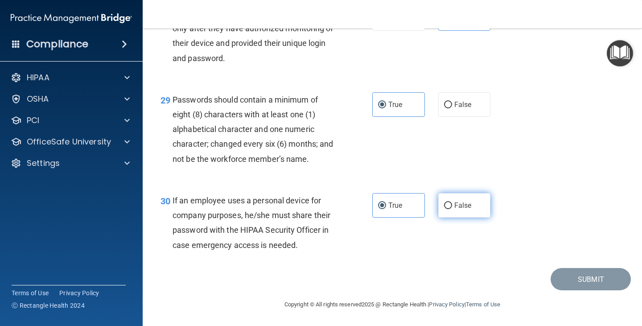
radio input "true"
radio input "false"
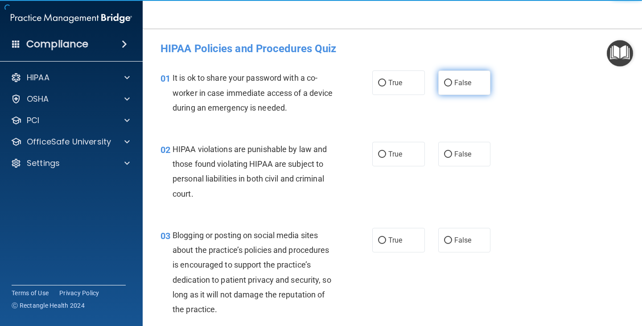
click at [465, 83] on span "False" at bounding box center [462, 82] width 17 height 8
click at [452, 83] on input "False" at bounding box center [448, 83] width 8 height 7
radio input "true"
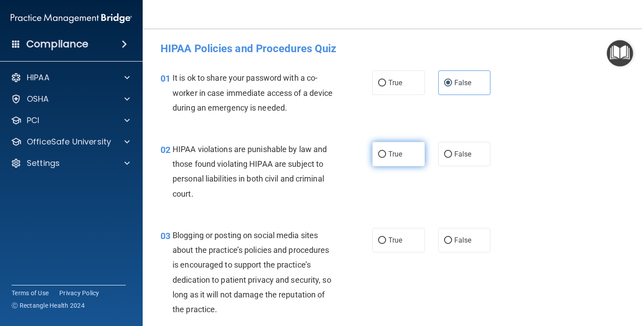
click at [401, 151] on label "True" at bounding box center [398, 154] width 53 height 25
click at [386, 151] on input "True" at bounding box center [382, 154] width 8 height 7
radio input "true"
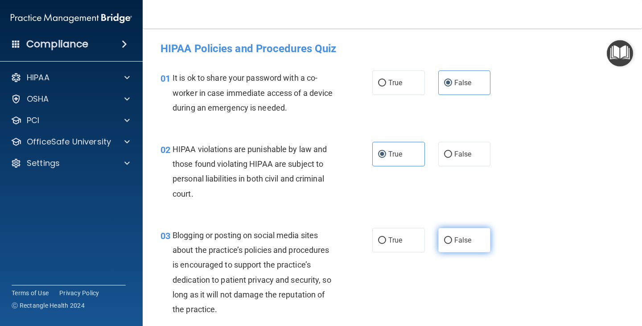
click at [461, 239] on span "False" at bounding box center [462, 240] width 17 height 8
click at [452, 239] on input "False" at bounding box center [448, 240] width 8 height 7
radio input "true"
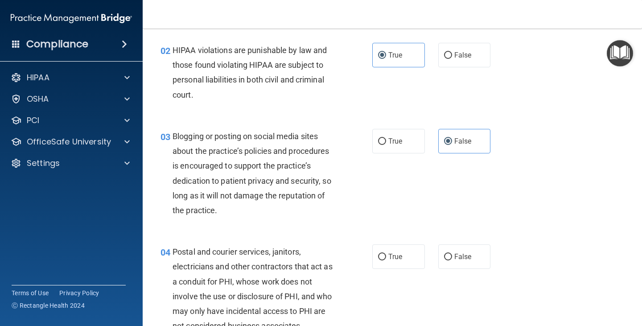
scroll to position [134, 0]
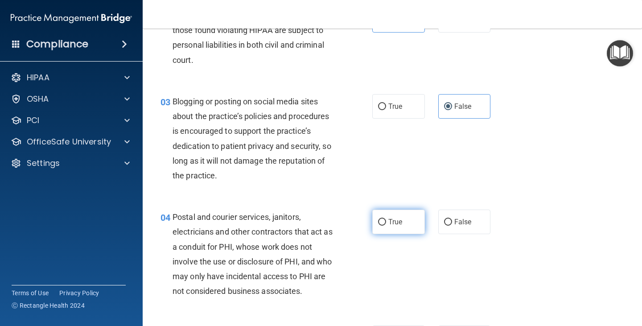
click at [399, 226] on span "True" at bounding box center [395, 222] width 14 height 8
click at [386, 226] on input "True" at bounding box center [382, 222] width 8 height 7
radio input "true"
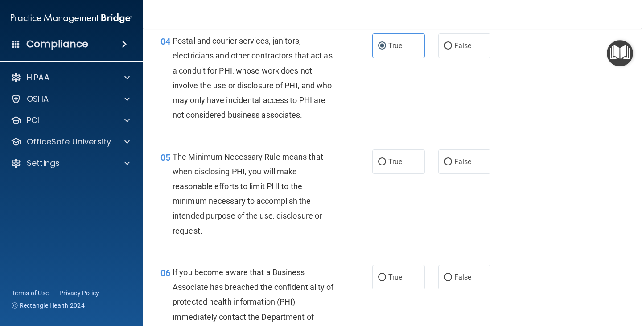
scroll to position [312, 0]
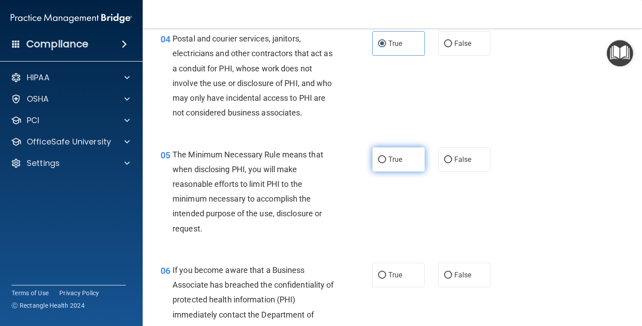
click at [384, 156] on label "True" at bounding box center [398, 159] width 53 height 25
click at [384, 156] on input "True" at bounding box center [382, 159] width 8 height 7
radio input "true"
click at [468, 275] on label "False" at bounding box center [464, 275] width 53 height 25
click at [452, 275] on input "False" at bounding box center [448, 275] width 8 height 7
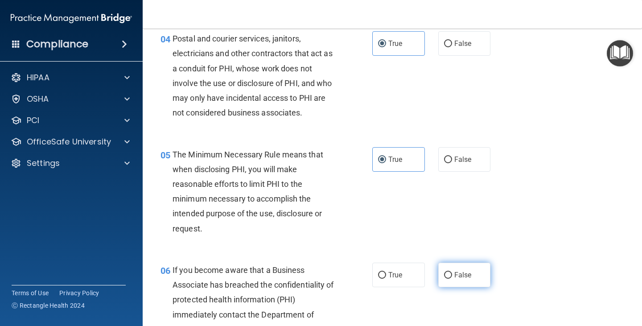
radio input "true"
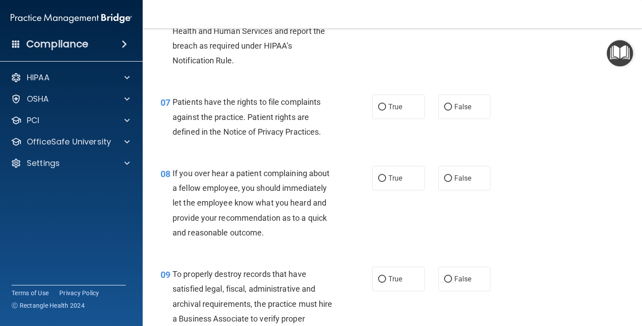
scroll to position [624, 0]
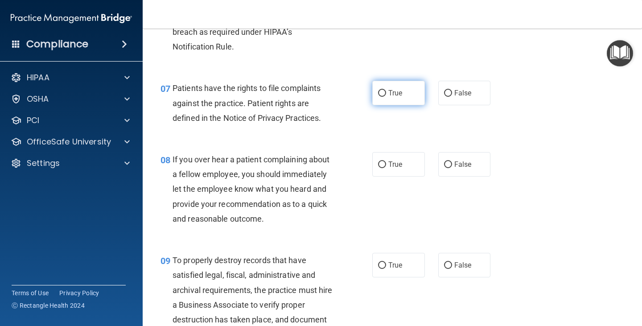
click at [400, 95] on label "True" at bounding box center [398, 93] width 53 height 25
click at [386, 95] on input "True" at bounding box center [382, 93] width 8 height 7
radio input "true"
click at [452, 171] on label "False" at bounding box center [464, 164] width 53 height 25
click at [452, 168] on input "False" at bounding box center [448, 164] width 8 height 7
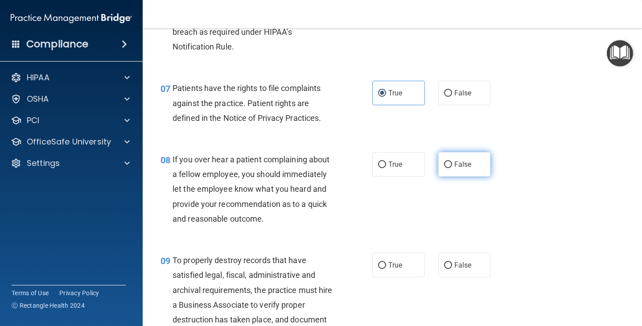
radio input "true"
click at [468, 271] on label "False" at bounding box center [464, 265] width 53 height 25
click at [452, 269] on input "False" at bounding box center [448, 265] width 8 height 7
radio input "true"
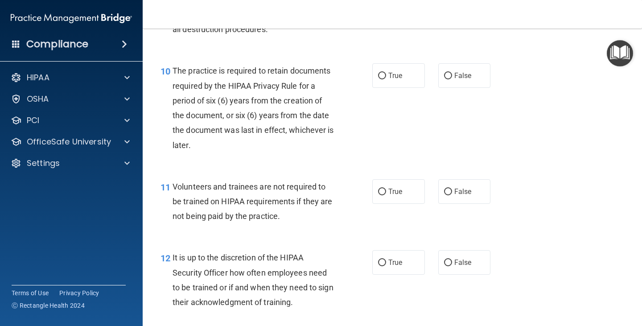
scroll to position [936, 0]
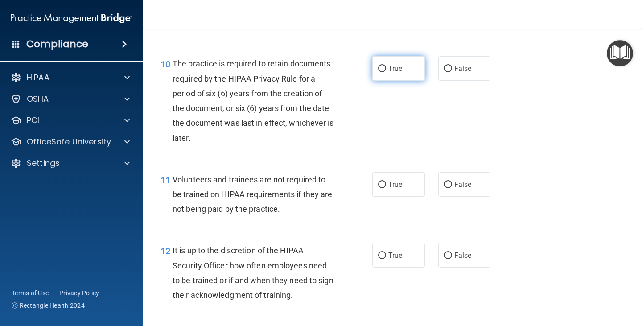
click at [388, 64] on span "True" at bounding box center [395, 68] width 14 height 8
click at [386, 66] on input "True" at bounding box center [382, 69] width 8 height 7
radio input "true"
click at [455, 189] on label "False" at bounding box center [464, 184] width 53 height 25
click at [452, 188] on input "False" at bounding box center [448, 184] width 8 height 7
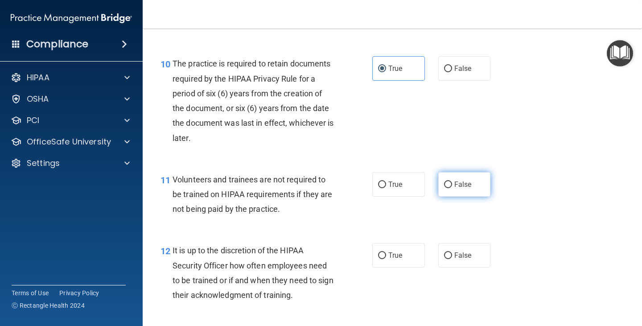
radio input "true"
click at [460, 259] on span "False" at bounding box center [462, 255] width 17 height 8
click at [452, 259] on input "False" at bounding box center [448, 255] width 8 height 7
radio input "true"
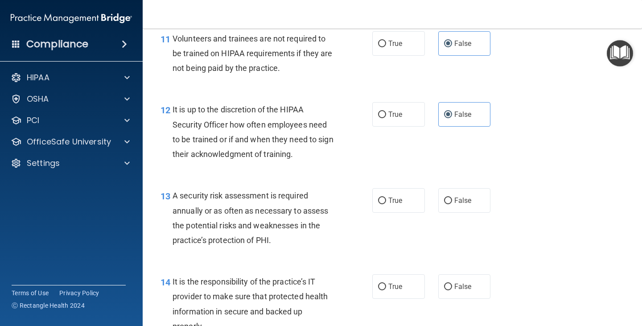
scroll to position [1159, 0]
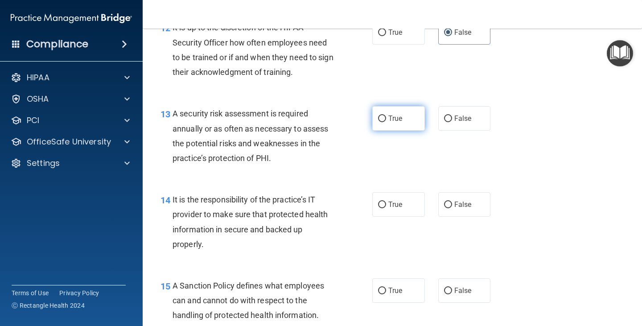
click at [383, 114] on label "True" at bounding box center [398, 118] width 53 height 25
click at [383, 115] on input "True" at bounding box center [382, 118] width 8 height 7
radio input "true"
click at [446, 202] on input "False" at bounding box center [448, 205] width 8 height 7
radio input "true"
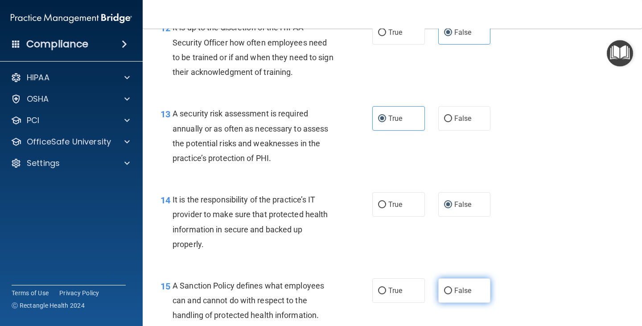
click at [448, 289] on label "False" at bounding box center [464, 290] width 53 height 25
click at [448, 289] on input "False" at bounding box center [448, 291] width 8 height 7
radio input "true"
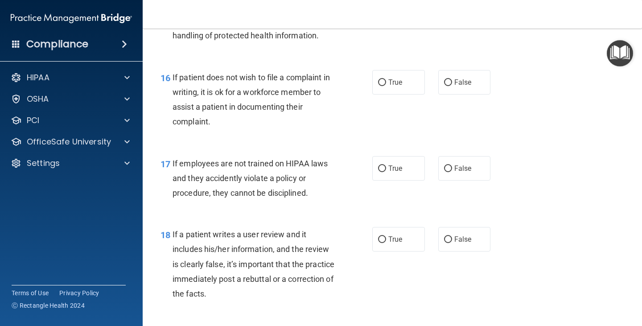
scroll to position [1471, 0]
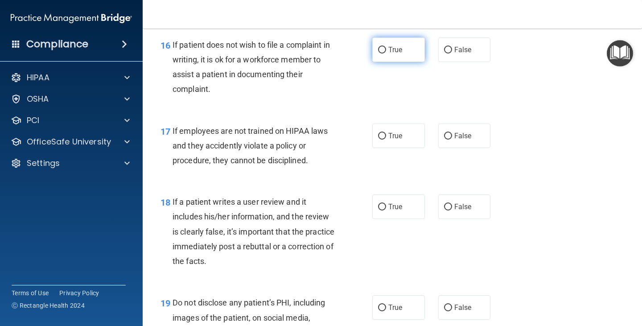
click at [378, 47] on input "True" at bounding box center [382, 50] width 8 height 7
radio input "true"
click at [448, 141] on label "False" at bounding box center [464, 135] width 53 height 25
click at [448, 140] on input "False" at bounding box center [448, 136] width 8 height 7
radio input "true"
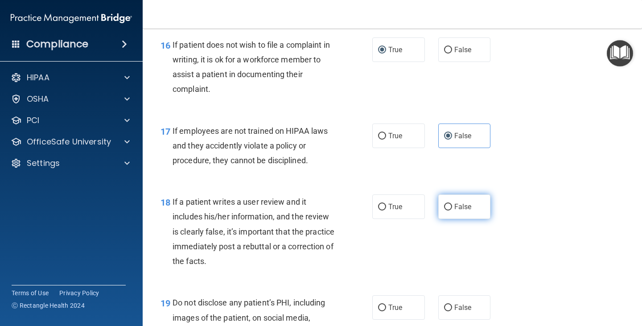
click at [444, 201] on label "False" at bounding box center [464, 206] width 53 height 25
click at [444, 204] on input "False" at bounding box center [448, 207] width 8 height 7
radio input "true"
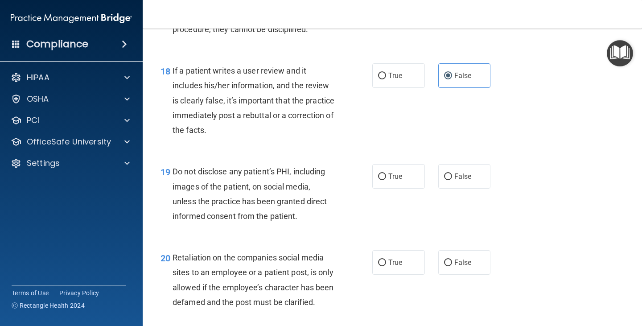
scroll to position [1605, 0]
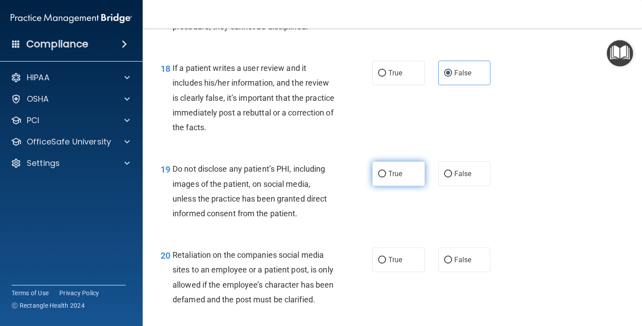
click at [394, 177] on span "True" at bounding box center [395, 173] width 14 height 8
click at [386, 177] on input "True" at bounding box center [382, 174] width 8 height 7
radio input "true"
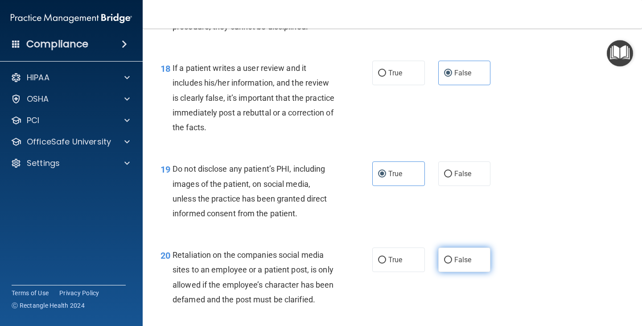
click at [439, 261] on label "False" at bounding box center [464, 259] width 53 height 25
click at [444, 261] on input "False" at bounding box center [448, 260] width 8 height 7
radio input "true"
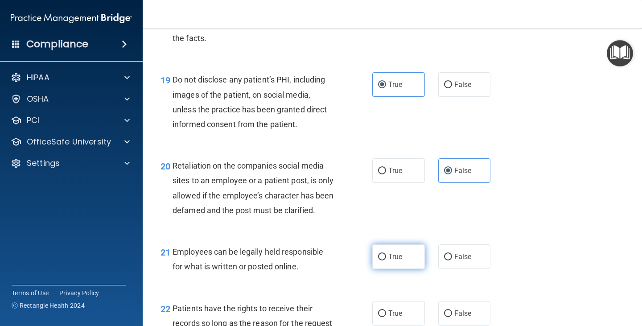
click at [396, 261] on span "True" at bounding box center [395, 256] width 14 height 8
click at [386, 260] on input "True" at bounding box center [382, 257] width 8 height 7
radio input "true"
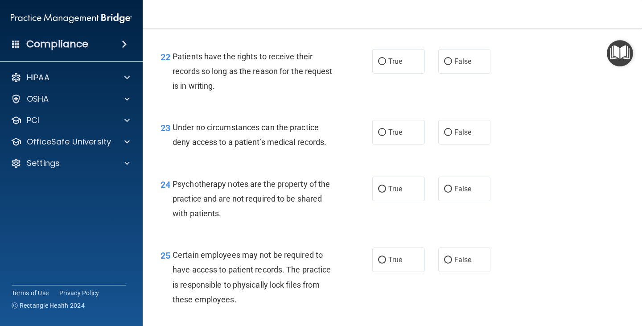
scroll to position [1962, 0]
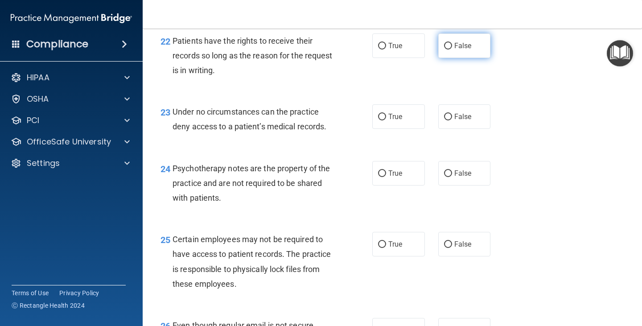
click at [453, 56] on label "False" at bounding box center [464, 45] width 53 height 25
click at [452, 49] on input "False" at bounding box center [448, 46] width 8 height 7
radio input "true"
click at [454, 121] on span "False" at bounding box center [462, 116] width 17 height 8
click at [452, 120] on input "False" at bounding box center [448, 117] width 8 height 7
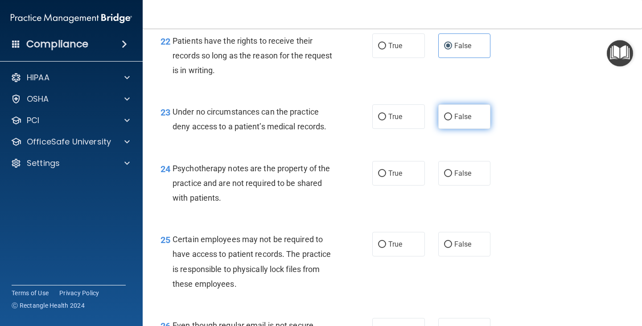
radio input "true"
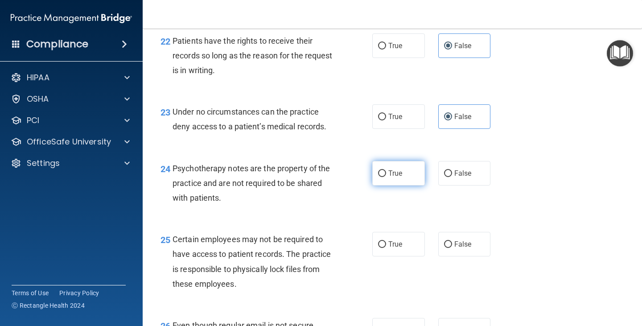
click at [401, 185] on label "True" at bounding box center [398, 173] width 53 height 25
click at [386, 177] on input "True" at bounding box center [382, 173] width 8 height 7
radio input "true"
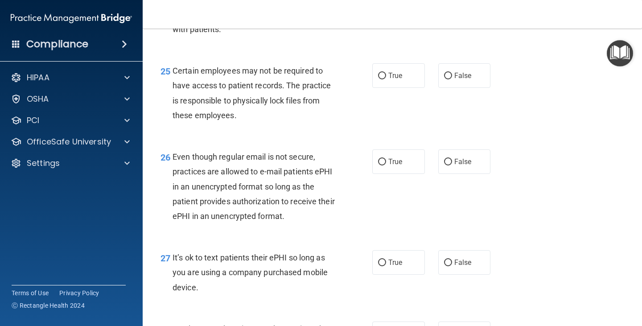
scroll to position [2140, 0]
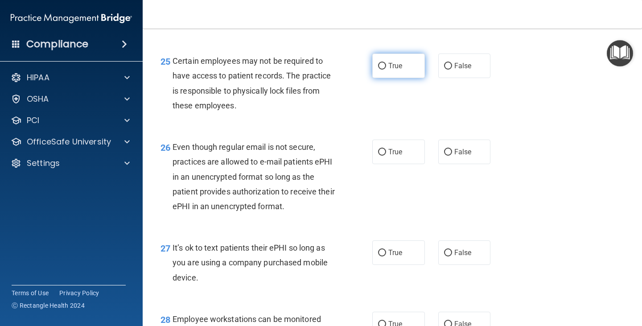
click at [390, 70] on span "True" at bounding box center [395, 66] width 14 height 8
click at [386, 70] on input "True" at bounding box center [382, 66] width 8 height 7
radio input "true"
click at [447, 164] on label "False" at bounding box center [464, 152] width 53 height 25
click at [447, 156] on input "False" at bounding box center [448, 152] width 8 height 7
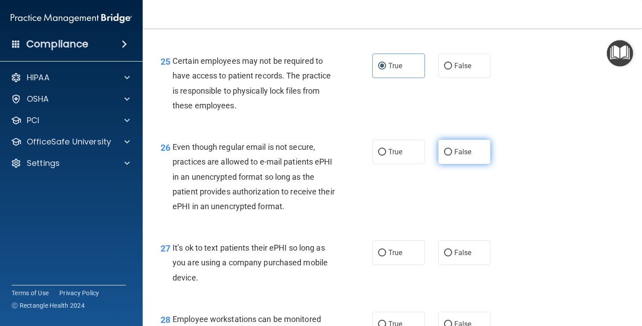
radio input "true"
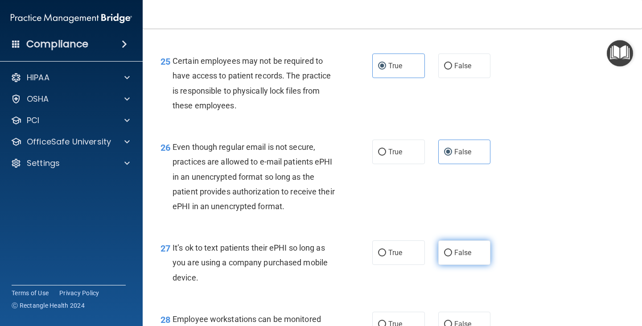
click at [455, 263] on label "False" at bounding box center [464, 252] width 53 height 25
click at [452, 256] on input "False" at bounding box center [448, 253] width 8 height 7
radio input "true"
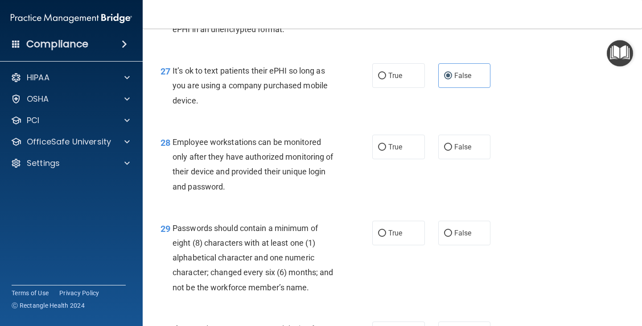
scroll to position [2318, 0]
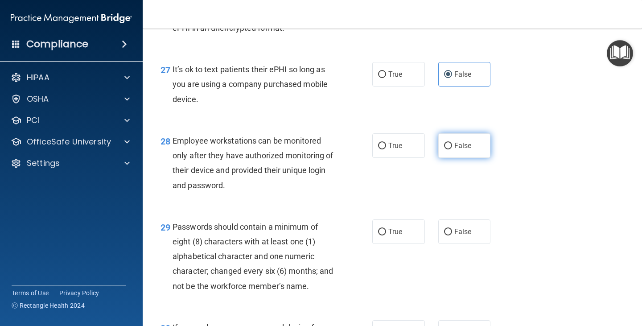
click at [466, 150] on span "False" at bounding box center [462, 145] width 17 height 8
click at [452, 149] on input "False" at bounding box center [448, 146] width 8 height 7
radio input "true"
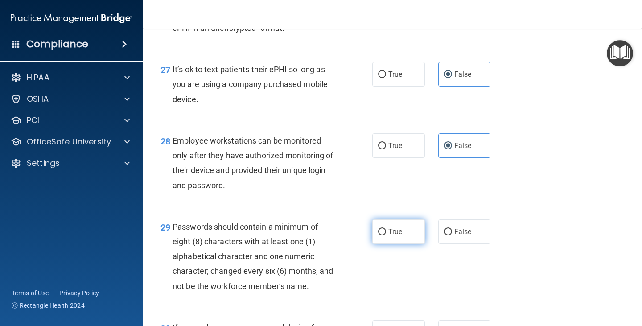
click at [392, 244] on label "True" at bounding box center [398, 231] width 53 height 25
click at [386, 235] on input "True" at bounding box center [382, 232] width 8 height 7
radio input "true"
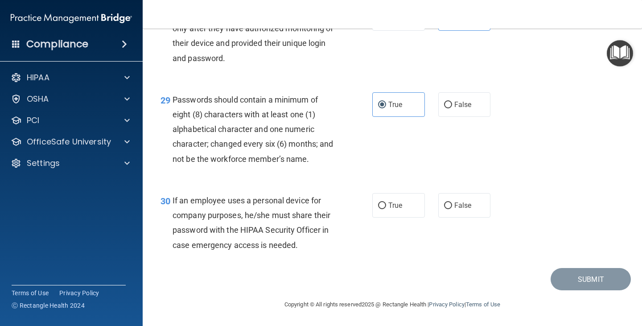
scroll to position [2452, 0]
click at [458, 210] on span "False" at bounding box center [462, 205] width 17 height 8
click at [452, 209] on input "False" at bounding box center [448, 205] width 8 height 7
radio input "true"
click at [573, 289] on button "Submit" at bounding box center [591, 279] width 80 height 23
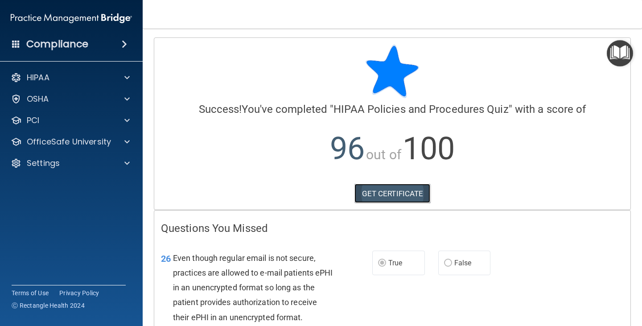
click at [396, 196] on link "GET CERTIFICATE" at bounding box center [392, 194] width 76 height 20
